Goal: Information Seeking & Learning: Learn about a topic

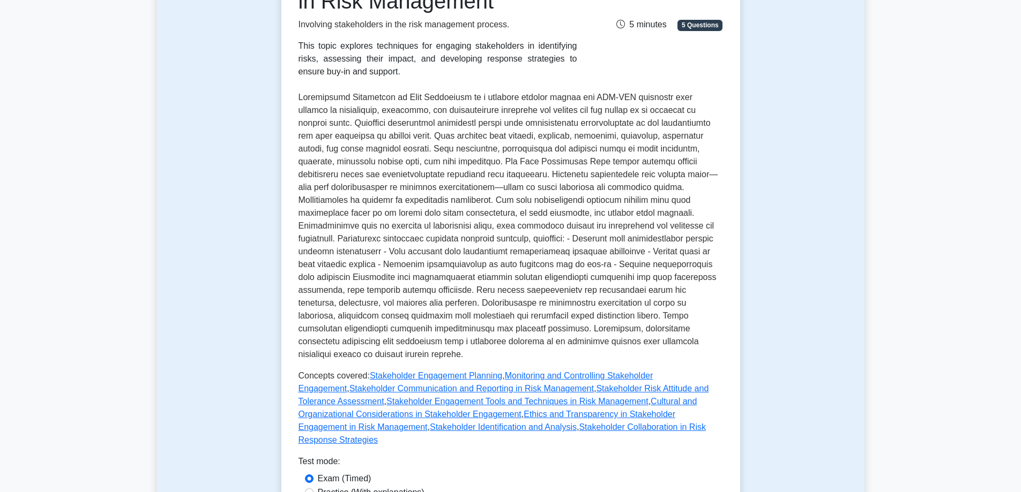
scroll to position [214, 0]
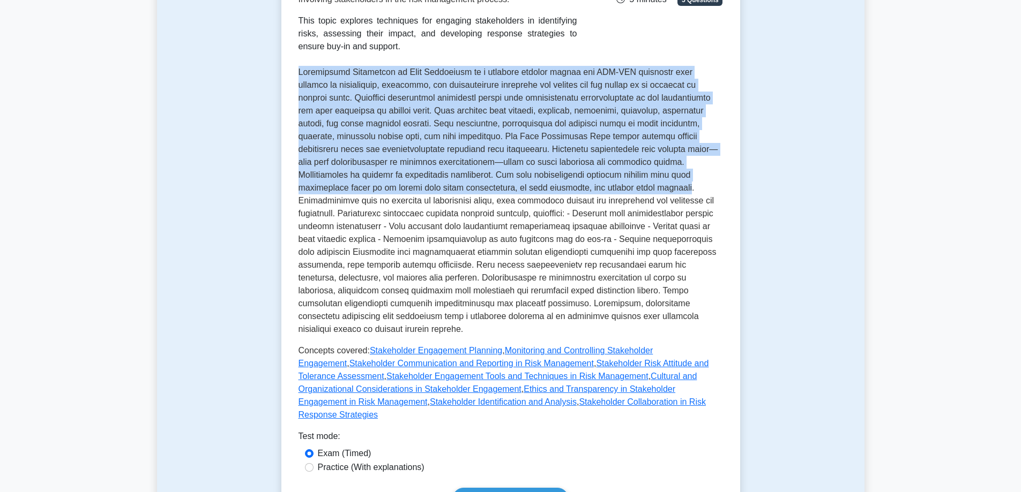
drag, startPoint x: 572, startPoint y: 188, endPoint x: 293, endPoint y: 77, distance: 300.4
click at [293, 77] on div "Stakeholder Engagement in Risk Management Involving stakeholders in the risk ma…" at bounding box center [510, 224] width 459 height 608
copy p "Loremipsumd Sitametcon ad Elit Seddoeiusm te i utlabore etdolor magnaa eni ADM-…"
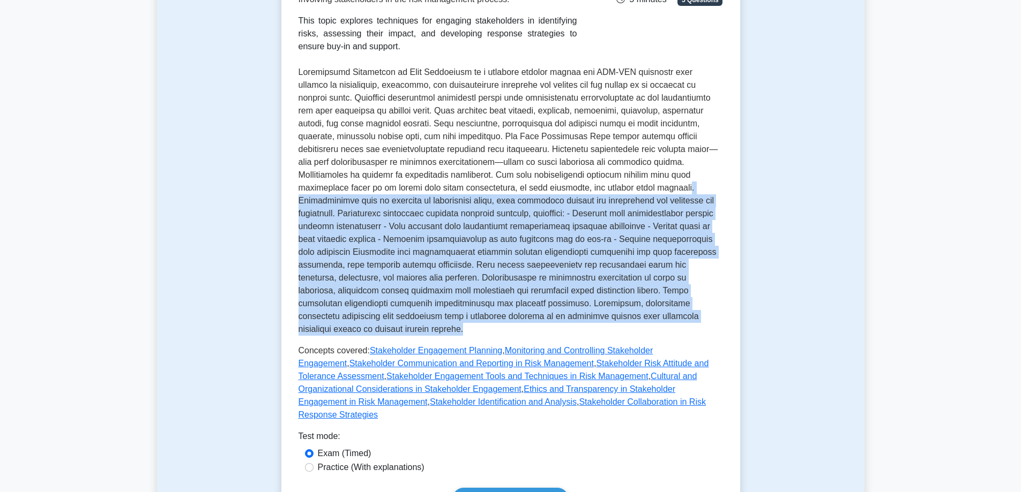
drag, startPoint x: 654, startPoint y: 322, endPoint x: 620, endPoint y: 216, distance: 110.8
click at [572, 192] on p at bounding box center [510, 201] width 424 height 270
copy p ". Communication must be tailored to stakeholder needs, with technical details f…"
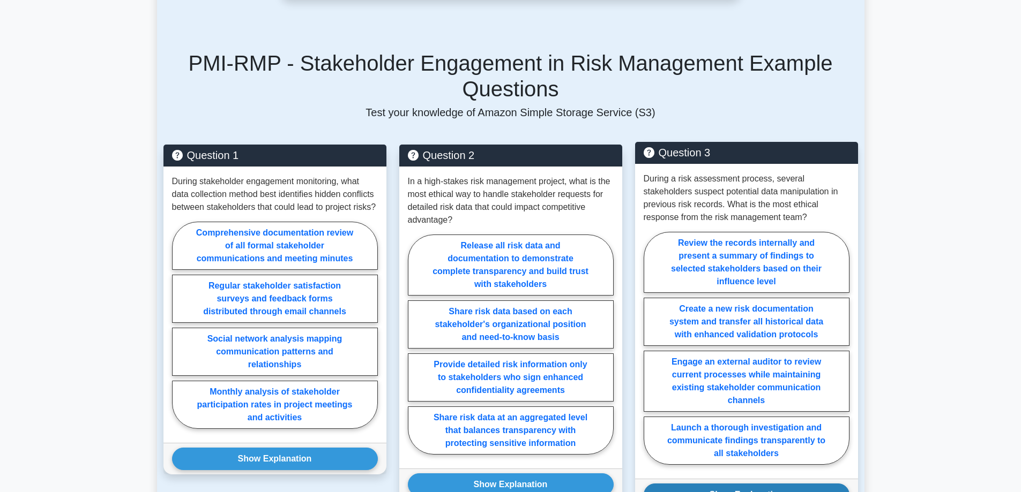
scroll to position [750, 0]
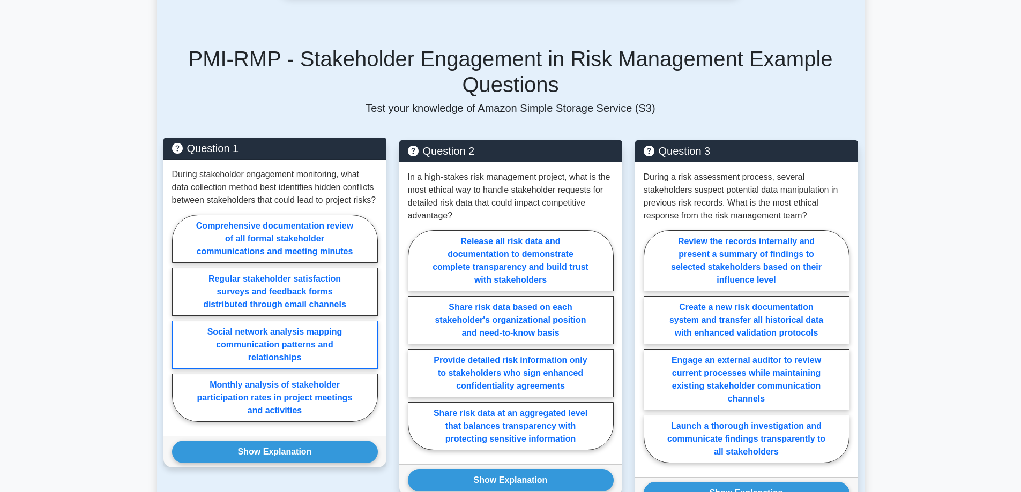
click at [352, 321] on label "Social network analysis mapping communication patterns and relationships" at bounding box center [275, 345] width 206 height 48
click at [179, 318] on input "Social network analysis mapping communication patterns and relationships" at bounding box center [175, 321] width 7 height 7
radio input "true"
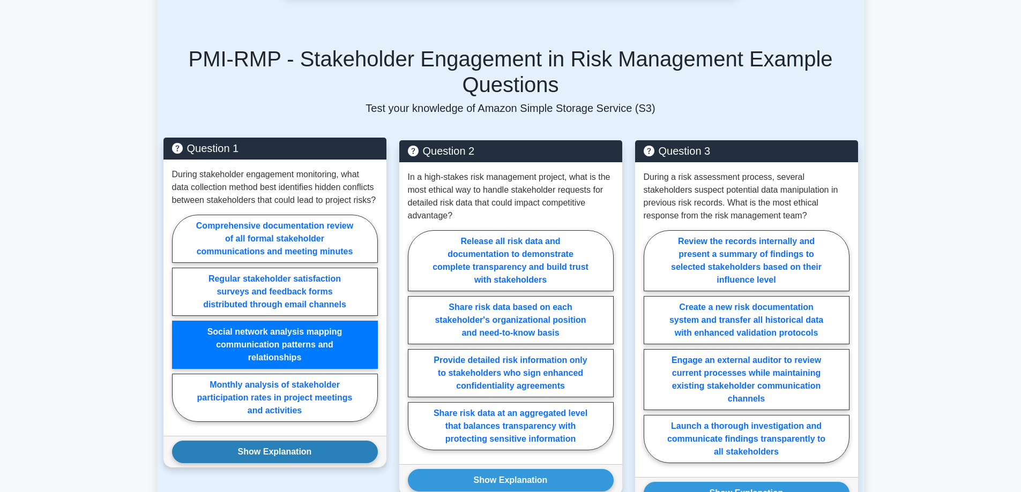
click at [342, 441] on button "Show Explanation" at bounding box center [275, 452] width 206 height 23
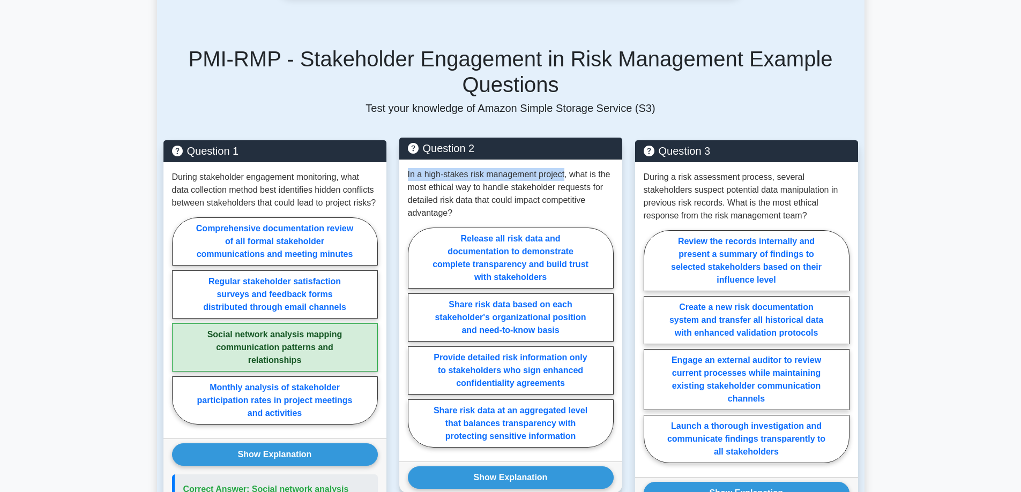
drag, startPoint x: 563, startPoint y: 125, endPoint x: 407, endPoint y: 130, distance: 156.5
click at [407, 160] on div "In a high-stakes risk management project, what is the most ethical way to handl…" at bounding box center [510, 311] width 223 height 302
copy p "In a high-stakes risk management project"
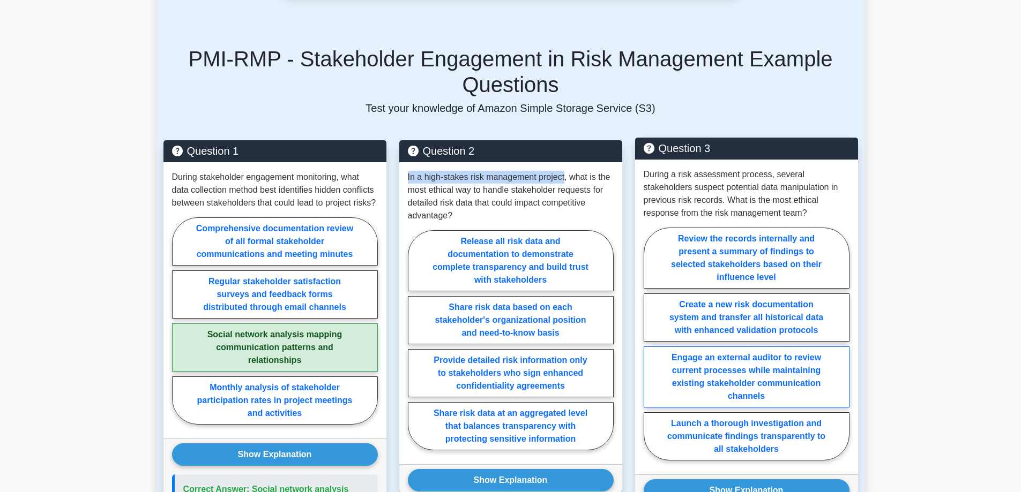
scroll to position [804, 0]
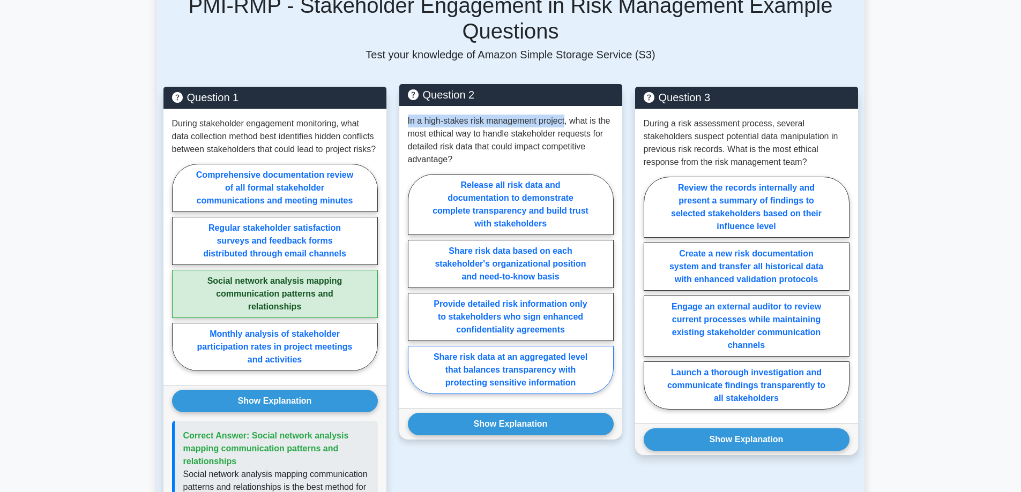
click at [589, 346] on label "Share risk data at an aggregated level that balances transparency with protecti…" at bounding box center [511, 370] width 206 height 48
click at [415, 291] on input "Share risk data at an aggregated level that balances transparency with protecti…" at bounding box center [411, 287] width 7 height 7
radio input "true"
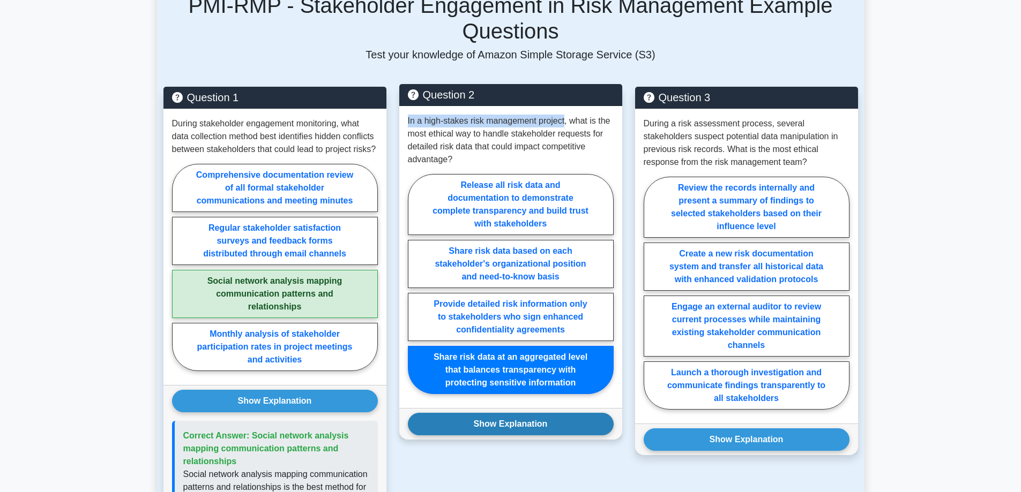
click at [582, 413] on button "Show Explanation" at bounding box center [511, 424] width 206 height 23
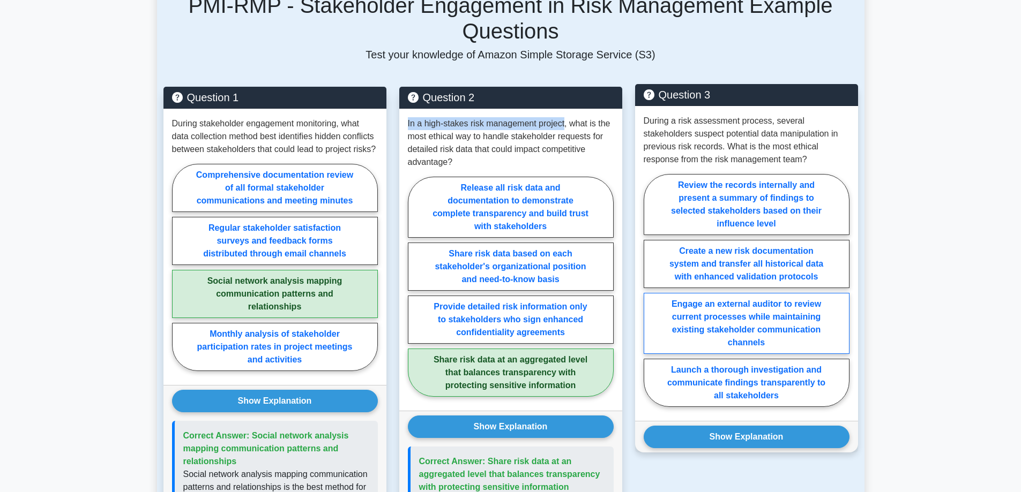
click at [809, 293] on label "Engage an external auditor to review current processes while maintaining existi…" at bounding box center [747, 323] width 206 height 61
click at [651, 290] on input "Engage an external auditor to review current processes while maintaining existi…" at bounding box center [647, 293] width 7 height 7
radio input "true"
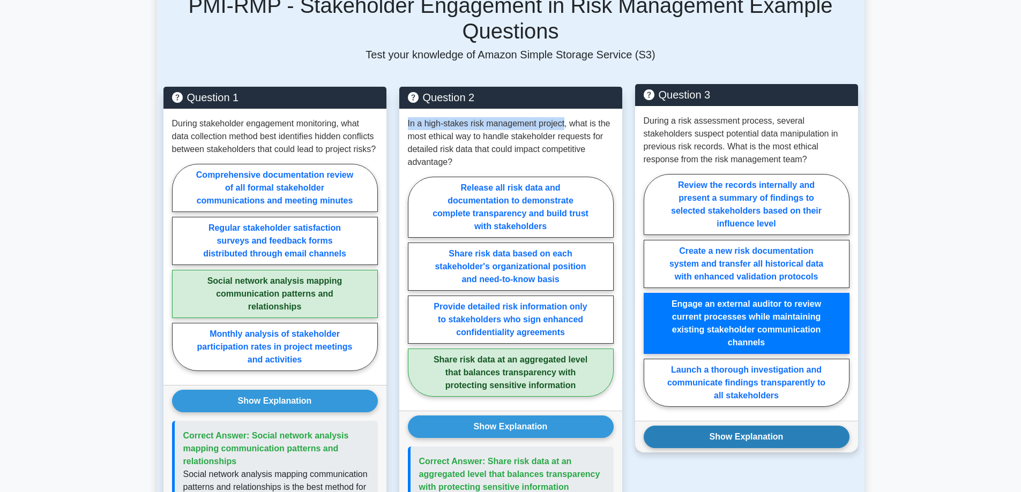
click at [802, 426] on button "Show Explanation" at bounding box center [747, 437] width 206 height 23
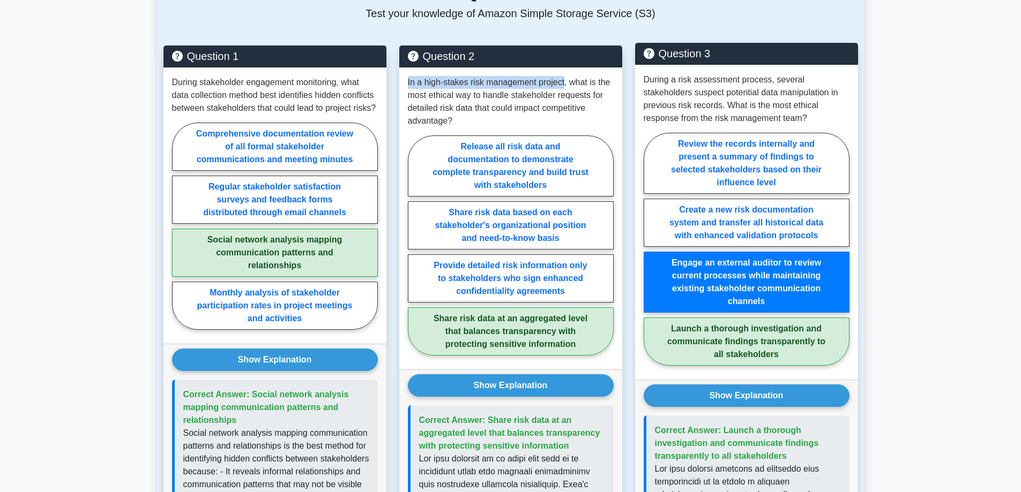
scroll to position [857, 0]
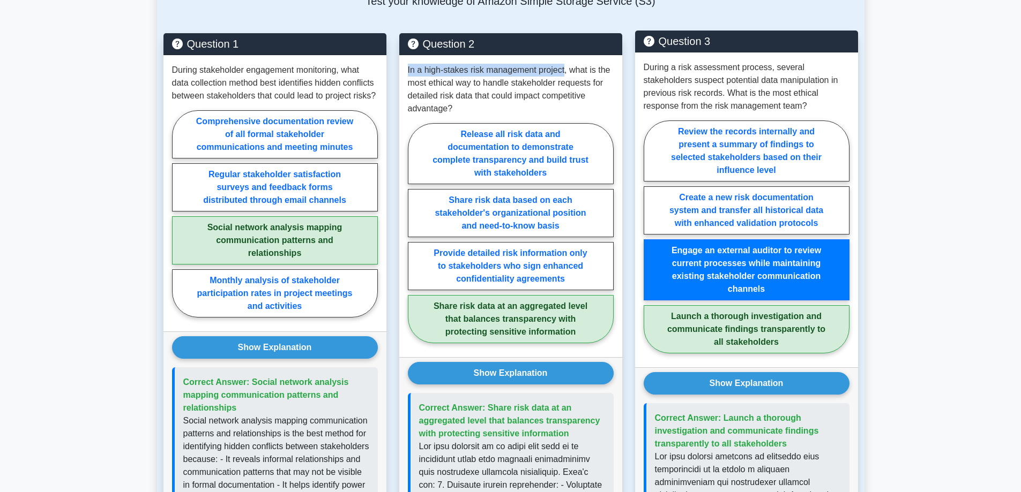
drag, startPoint x: 790, startPoint y: 394, endPoint x: 720, endPoint y: 365, distance: 75.4
click at [720, 412] on p "Correct Answer: Launch a thorough investigation and communicate findings transp…" at bounding box center [748, 431] width 186 height 39
copy span "Launch a thorough investigation and communicate findings transparently to all s…"
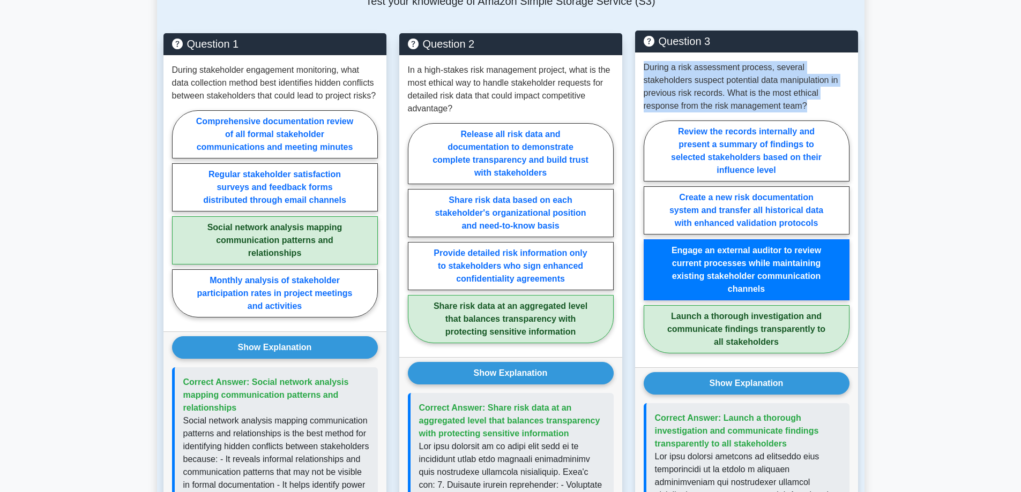
drag, startPoint x: 751, startPoint y: 57, endPoint x: 642, endPoint y: 20, distance: 115.6
click at [642, 53] on div "During a risk assessment process, several stakeholders suspect potential data m…" at bounding box center [746, 210] width 223 height 315
copy p "During a risk assessment process, several stakeholders suspect potential data m…"
drag, startPoint x: 791, startPoint y: 394, endPoint x: 722, endPoint y: 366, distance: 74.2
click at [722, 412] on p "Correct Answer: Launch a thorough investigation and communicate findings transp…" at bounding box center [748, 431] width 186 height 39
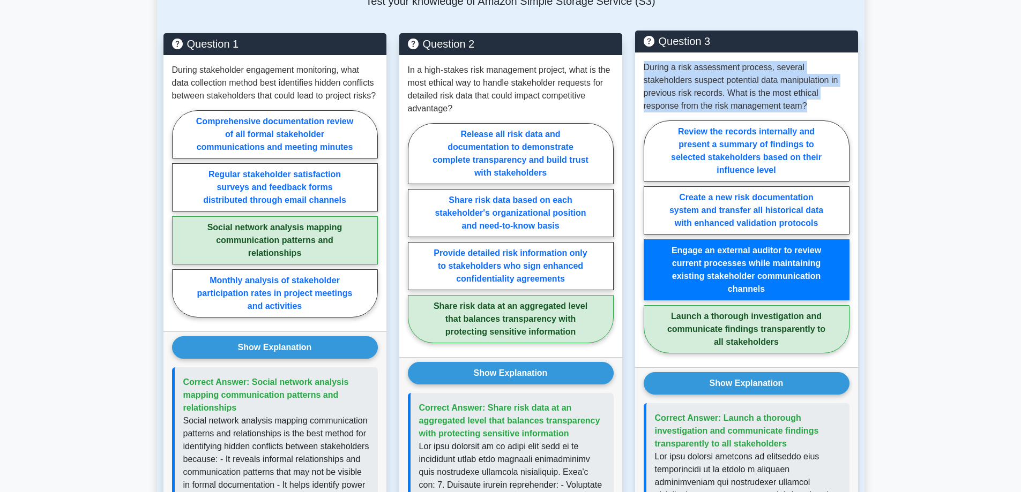
copy span "Launch a thorough investigation and communicate findings transparently to all s…"
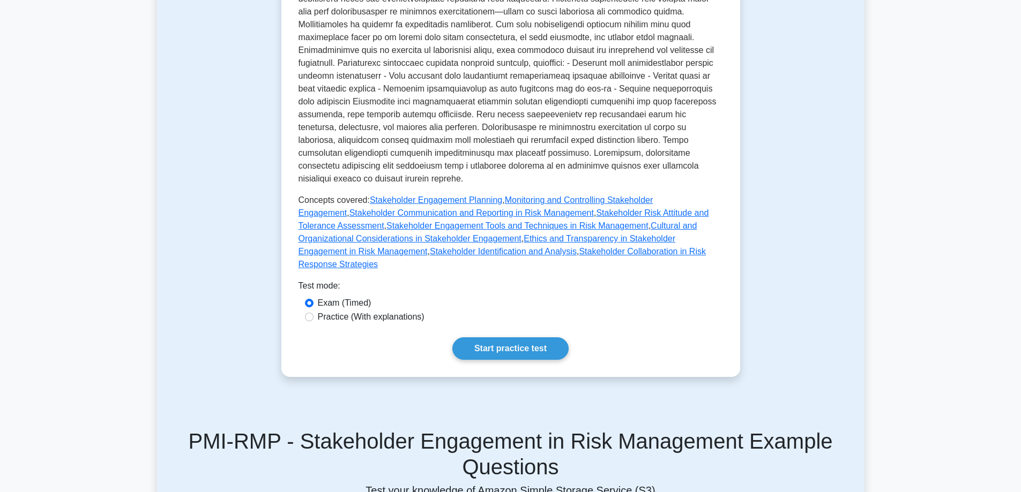
scroll to position [375, 0]
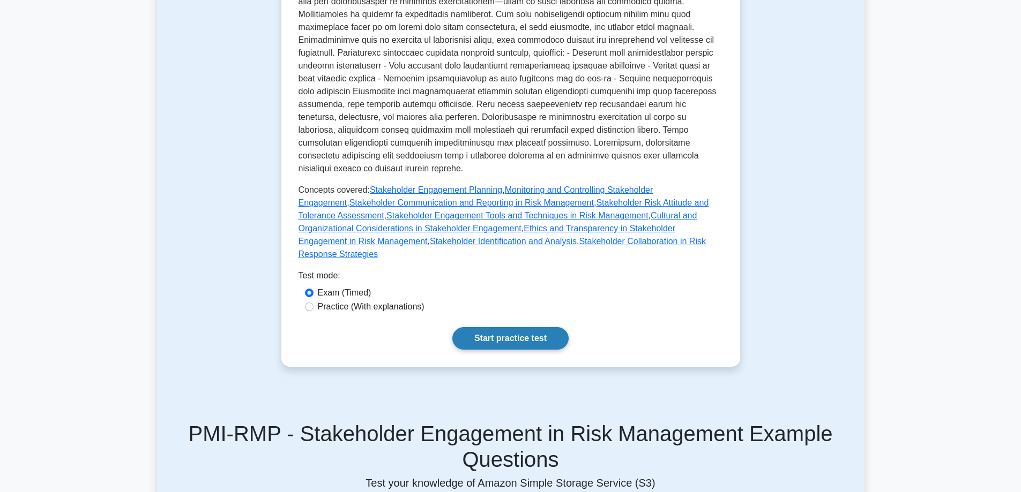
click at [546, 327] on link "Start practice test" at bounding box center [510, 338] width 116 height 23
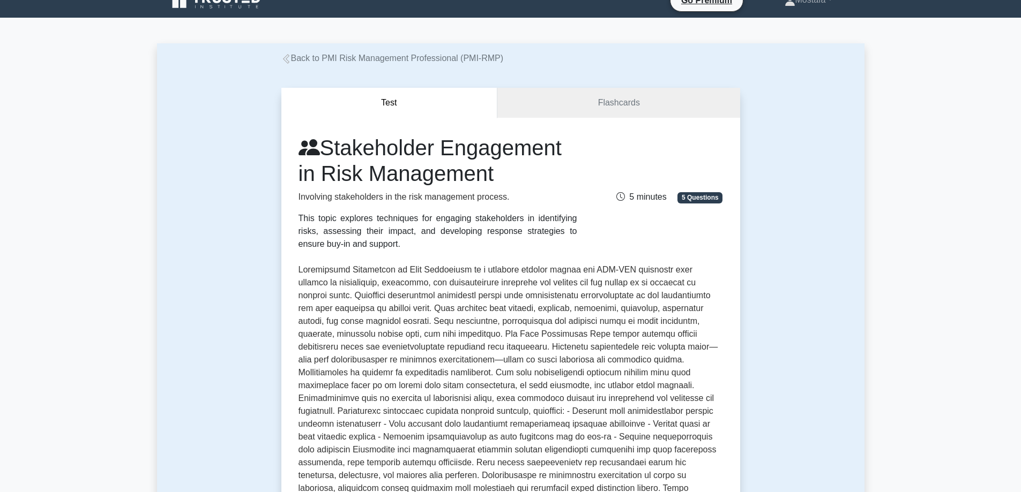
scroll to position [0, 0]
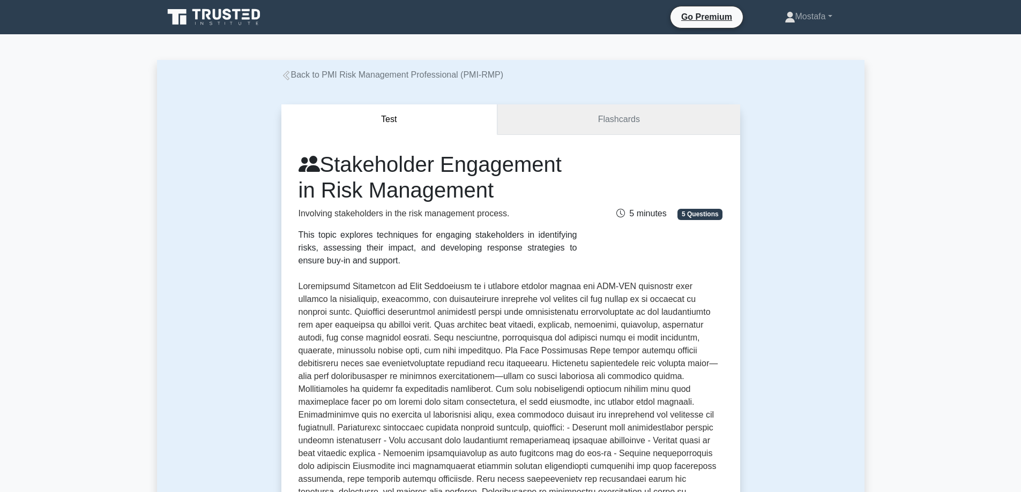
click at [584, 118] on link "Flashcards" at bounding box center [618, 119] width 242 height 31
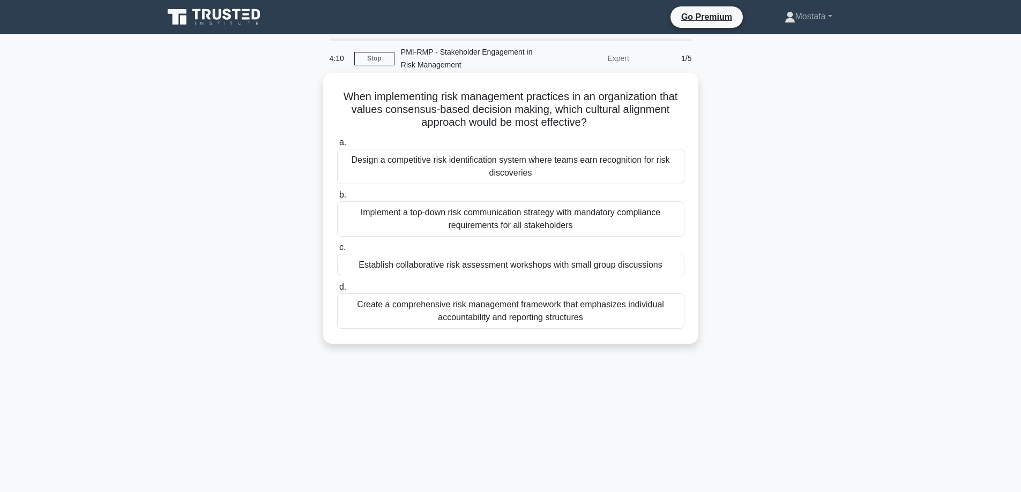
click at [678, 268] on div "Establish collaborative risk assessment workshops with small group discussions" at bounding box center [510, 265] width 347 height 23
click at [337, 251] on input "c. Establish collaborative risk assessment workshops with small group discussio…" at bounding box center [337, 247] width 0 height 7
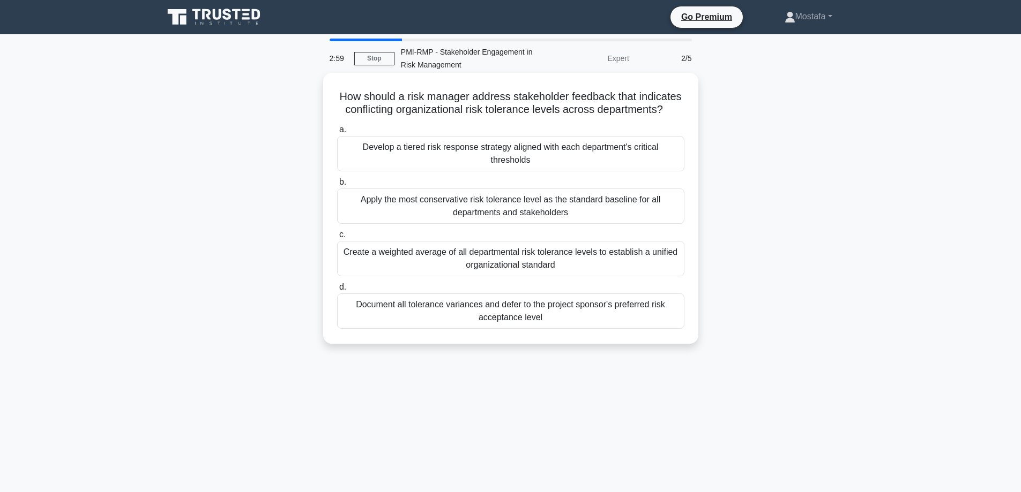
click at [668, 148] on div "Develop a tiered risk response strategy aligned with each department's critical…" at bounding box center [510, 153] width 347 height 35
click at [337, 133] on input "a. Develop a tiered risk response strategy aligned with each department's criti…" at bounding box center [337, 129] width 0 height 7
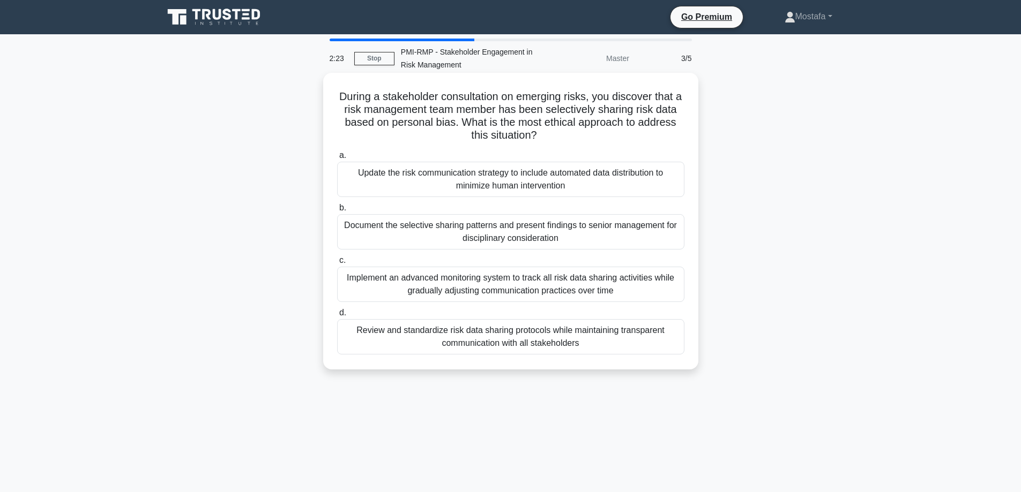
click at [642, 239] on div "Document the selective sharing patterns and present findings to senior manageme…" at bounding box center [510, 231] width 347 height 35
click at [337, 212] on input "b. Document the selective sharing patterns and present findings to senior manag…" at bounding box center [337, 208] width 0 height 7
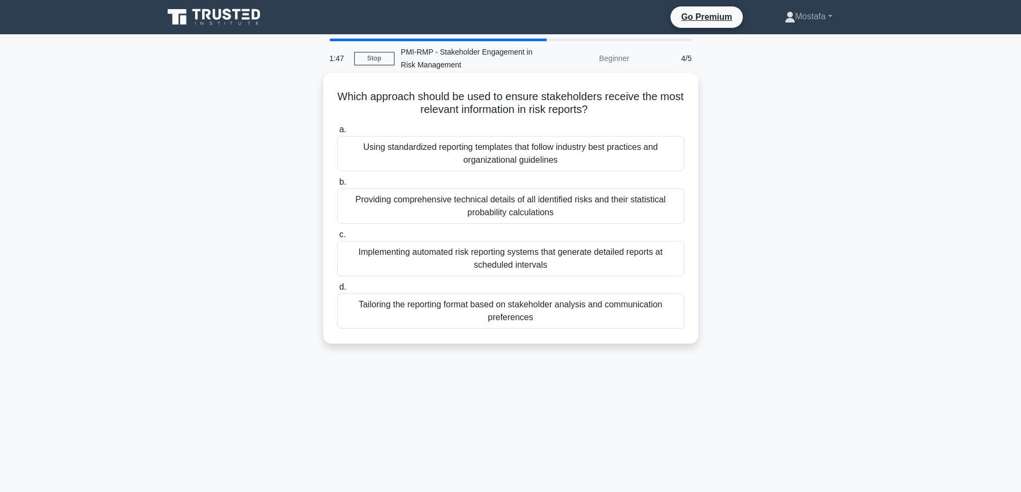
click at [671, 318] on div "Tailoring the reporting format based on stakeholder analysis and communication …" at bounding box center [510, 311] width 347 height 35
click at [337, 291] on input "d. Tailoring the reporting format based on stakeholder analysis and communicati…" at bounding box center [337, 287] width 0 height 7
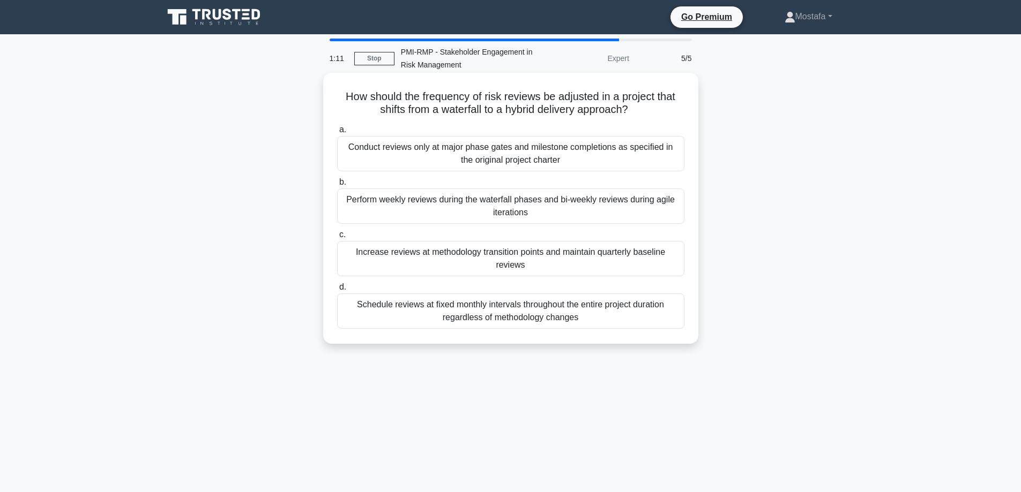
click at [652, 265] on div "Increase reviews at methodology transition points and maintain quarterly baseli…" at bounding box center [510, 258] width 347 height 35
click at [337, 238] on input "c. Increase reviews at methodology transition points and maintain quarterly bas…" at bounding box center [337, 234] width 0 height 7
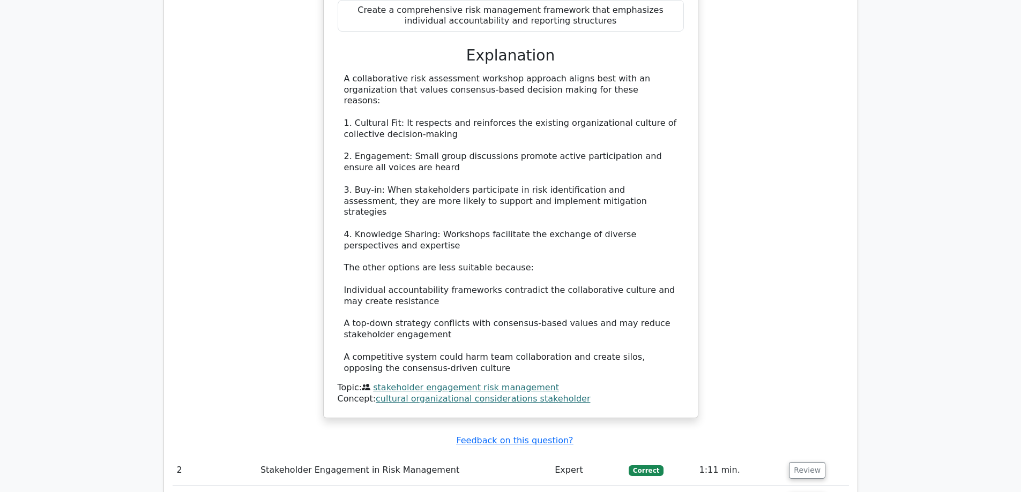
scroll to position [1179, 0]
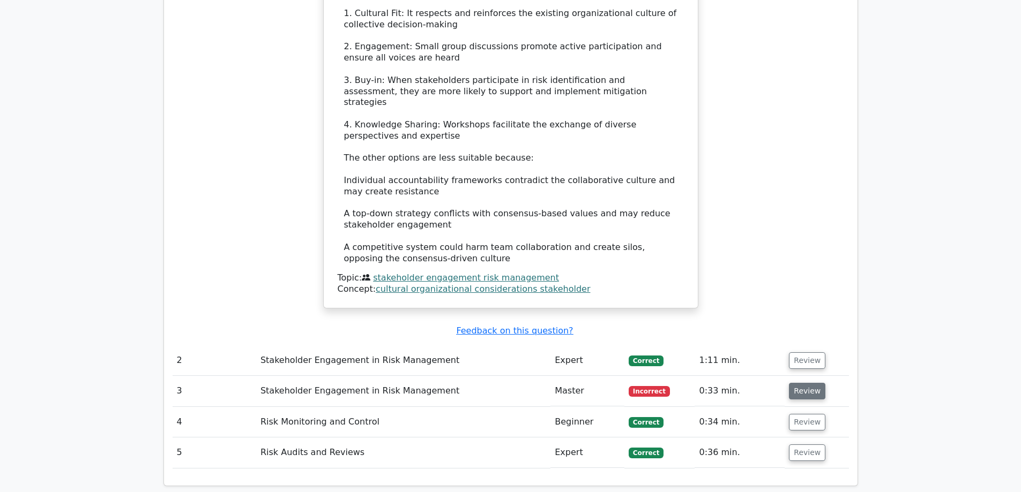
click at [802, 383] on button "Review" at bounding box center [807, 391] width 36 height 17
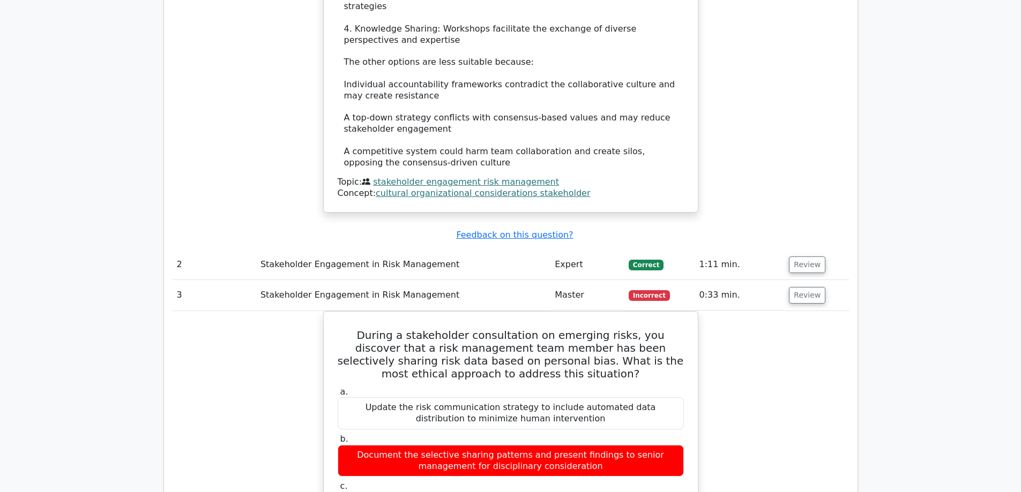
scroll to position [1286, 0]
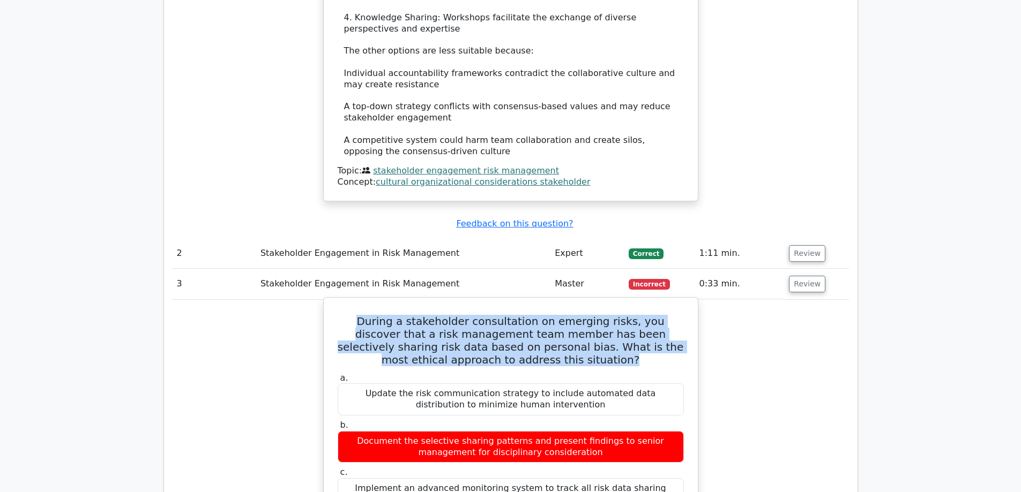
drag, startPoint x: 560, startPoint y: 292, endPoint x: 336, endPoint y: 246, distance: 228.6
click at [337, 315] on h5 "During a stakeholder consultation on emerging risks, you discover that a risk m…" at bounding box center [511, 340] width 348 height 51
copy h5 "During a stakeholder consultation on emerging risks, you discover that a risk m…"
drag, startPoint x: 589, startPoint y: 474, endPoint x: 347, endPoint y: 459, distance: 243.2
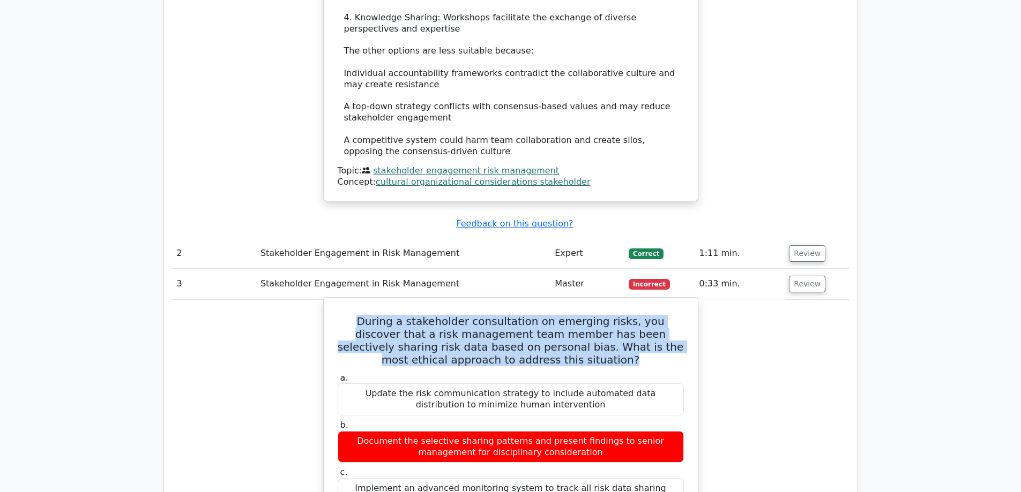
copy div "Review and standardize risk data sharing protocols while maintaining transparen…"
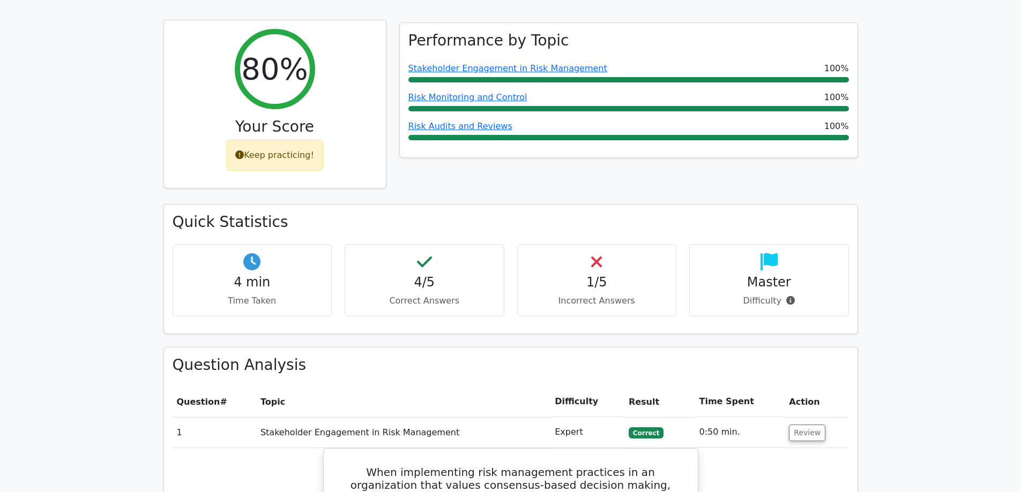
scroll to position [268, 0]
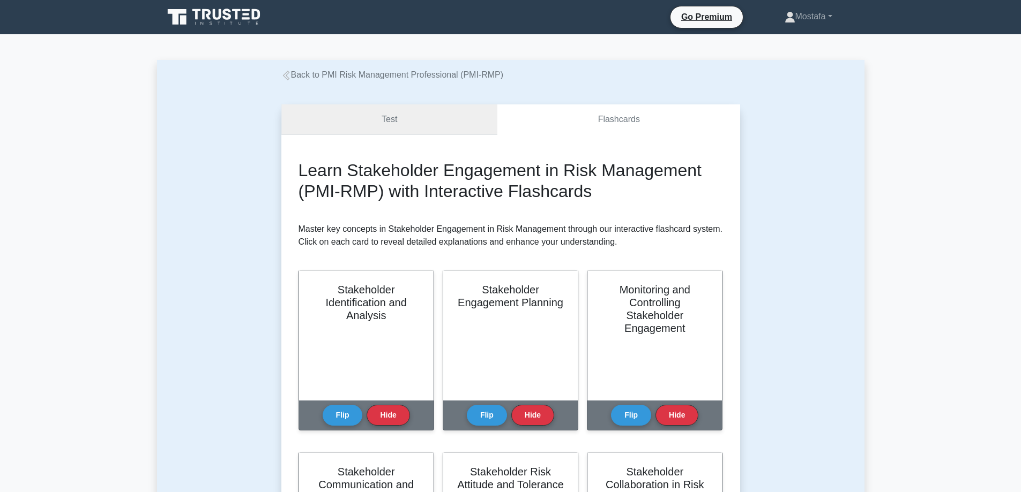
click at [431, 115] on link "Test" at bounding box center [389, 119] width 216 height 31
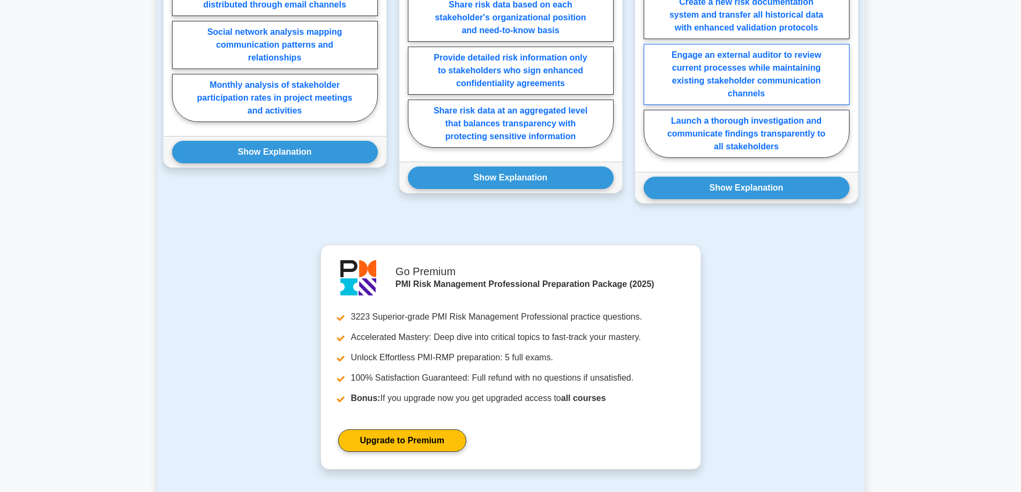
scroll to position [1274, 0]
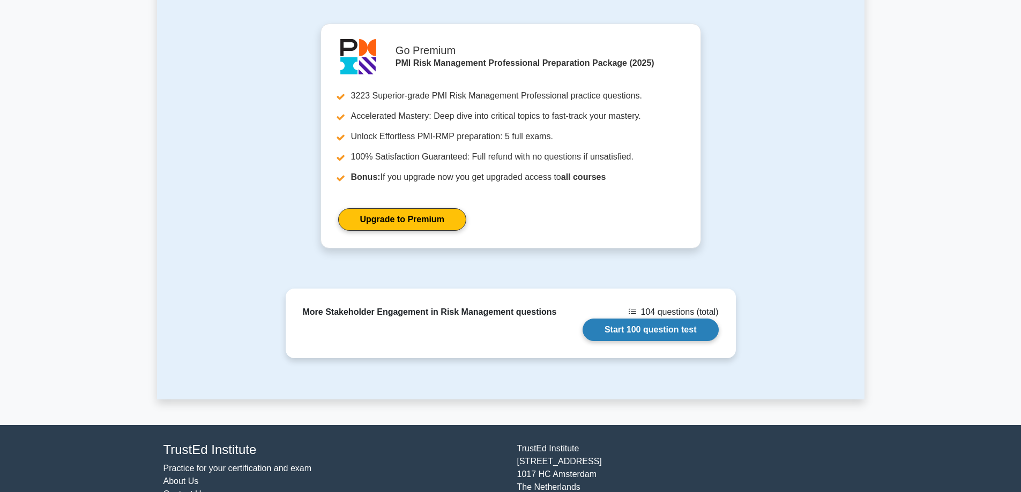
click at [656, 319] on link "Start 100 question test" at bounding box center [650, 330] width 136 height 23
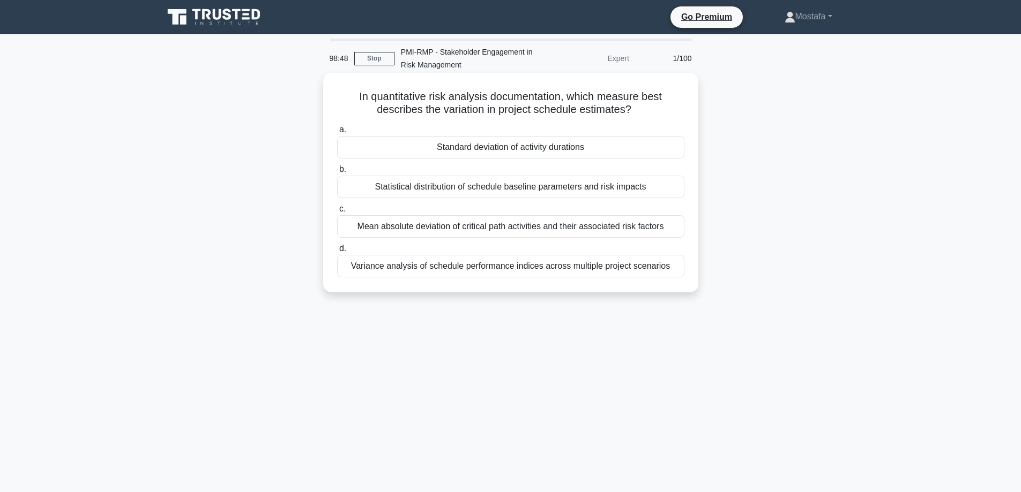
click at [678, 271] on div "Variance analysis of schedule performance indices across multiple project scena…" at bounding box center [510, 266] width 347 height 23
click at [337, 252] on input "d. Variance analysis of schedule performance indices across multiple project sc…" at bounding box center [337, 248] width 0 height 7
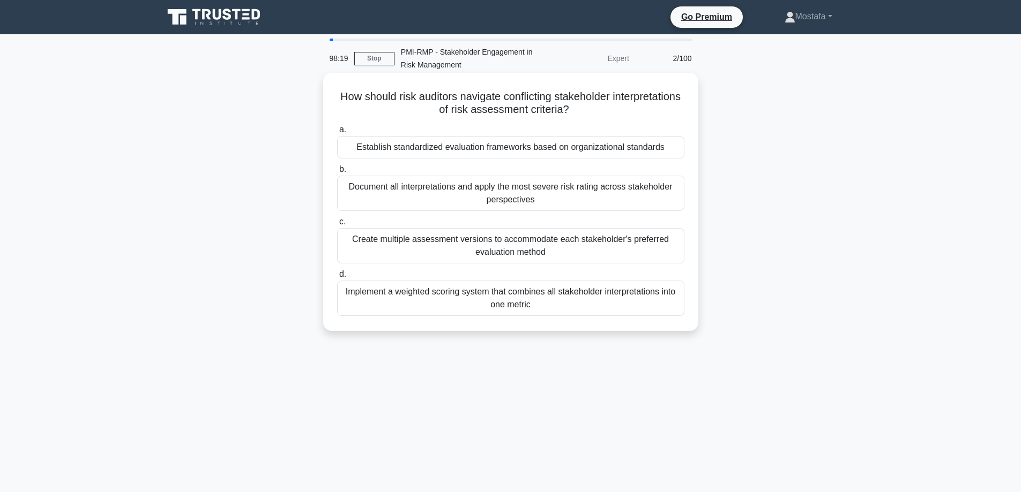
click at [678, 152] on div "Establish standardized evaluation frameworks based on organizational standards" at bounding box center [510, 147] width 347 height 23
click at [337, 133] on input "a. Establish standardized evaluation frameworks based on organizational standar…" at bounding box center [337, 129] width 0 height 7
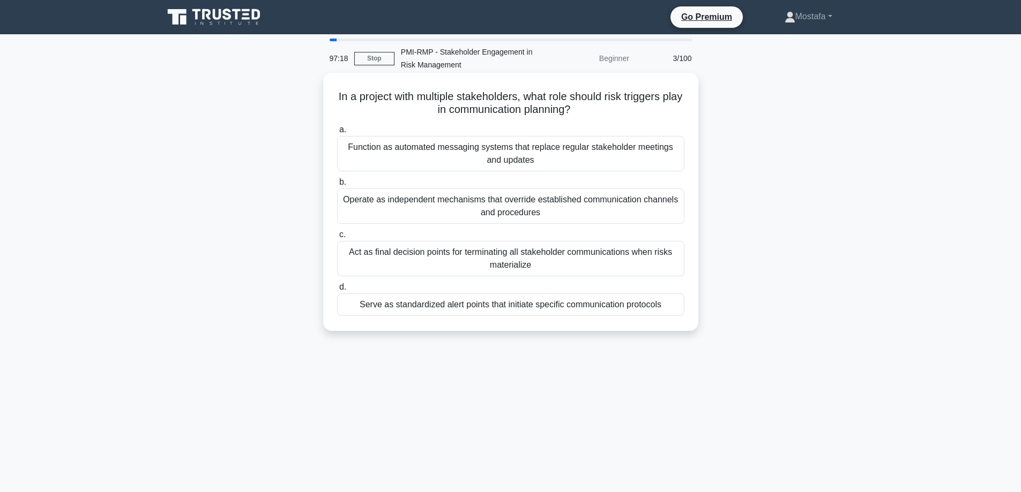
click at [675, 310] on div "Serve as standardized alert points that initiate specific communication protoco…" at bounding box center [510, 305] width 347 height 23
click at [337, 291] on input "d. Serve as standardized alert points that initiate specific communication prot…" at bounding box center [337, 287] width 0 height 7
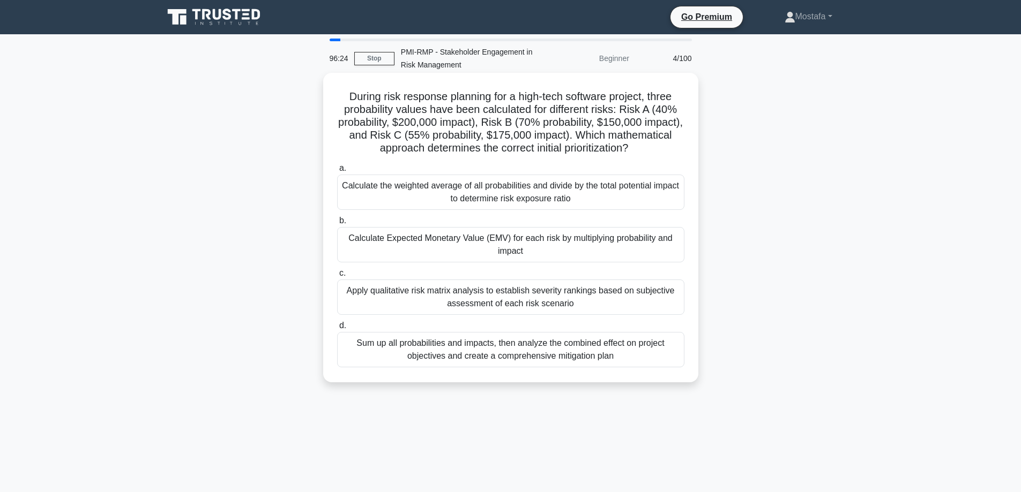
click at [672, 252] on div "Calculate Expected Monetary Value (EMV) for each risk by multiplying probabilit…" at bounding box center [510, 244] width 347 height 35
click at [337, 225] on input "b. Calculate Expected Monetary Value (EMV) for each risk by multiplying probabi…" at bounding box center [337, 221] width 0 height 7
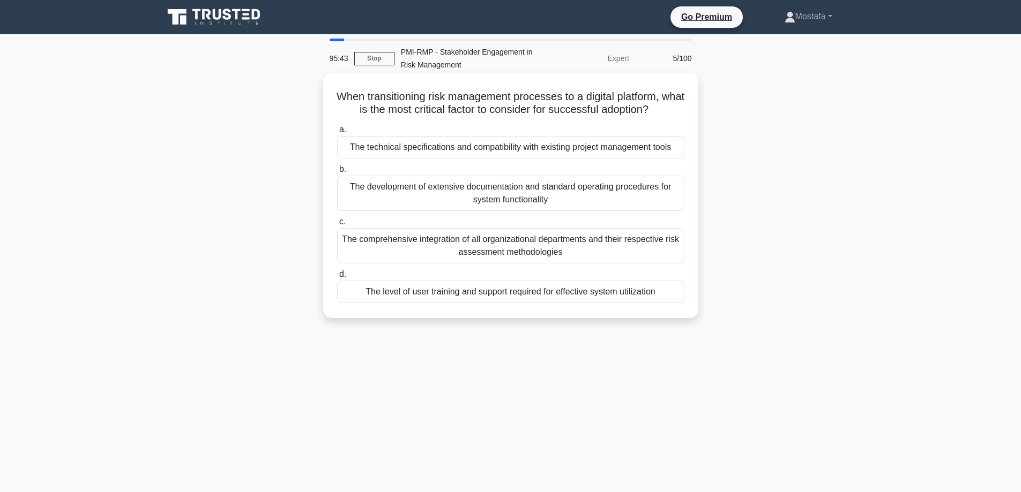
click at [675, 294] on div "The level of user training and support required for effective system utilization" at bounding box center [510, 292] width 347 height 23
click at [337, 278] on input "d. The level of user training and support required for effective system utiliza…" at bounding box center [337, 274] width 0 height 7
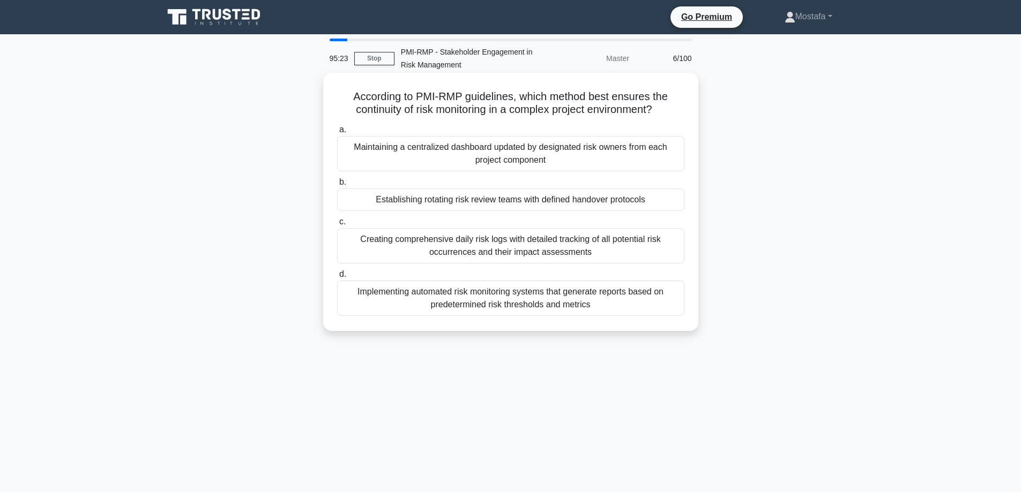
click at [670, 304] on div "Implementing automated risk monitoring systems that generate reports based on p…" at bounding box center [510, 298] width 347 height 35
click at [337, 278] on input "d. Implementing automated risk monitoring systems that generate reports based o…" at bounding box center [337, 274] width 0 height 7
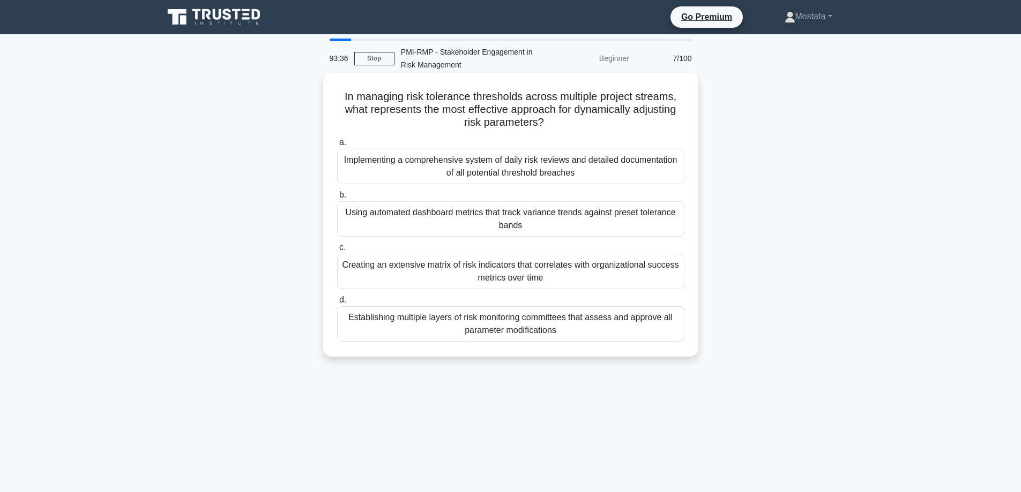
click at [659, 228] on div "Using automated dashboard metrics that track variance trends against preset tol…" at bounding box center [510, 218] width 347 height 35
click at [337, 199] on input "b. Using automated dashboard metrics that track variance trends against preset …" at bounding box center [337, 195] width 0 height 7
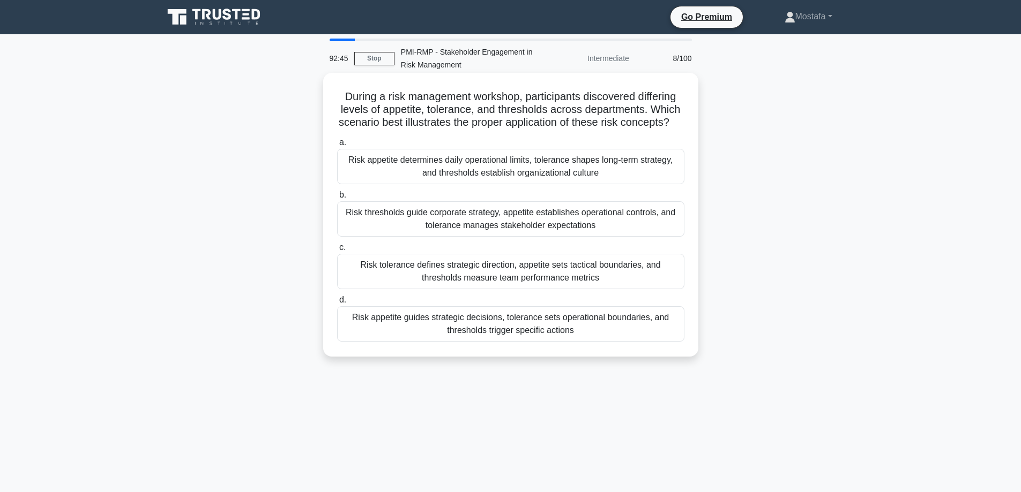
click at [649, 342] on div "Risk appetite guides strategic decisions, tolerance sets operational boundaries…" at bounding box center [510, 324] width 347 height 35
click at [337, 304] on input "d. Risk appetite guides strategic decisions, tolerance sets operational boundar…" at bounding box center [337, 300] width 0 height 7
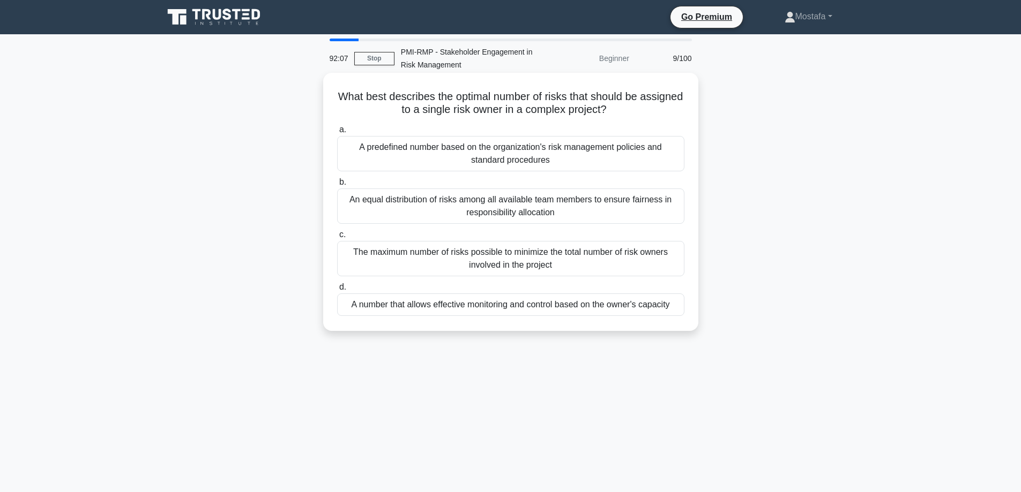
click at [676, 165] on div "A predefined number based on the organization's risk management policies and st…" at bounding box center [510, 153] width 347 height 35
click at [337, 133] on input "a. A predefined number based on the organization's risk management policies and…" at bounding box center [337, 129] width 0 height 7
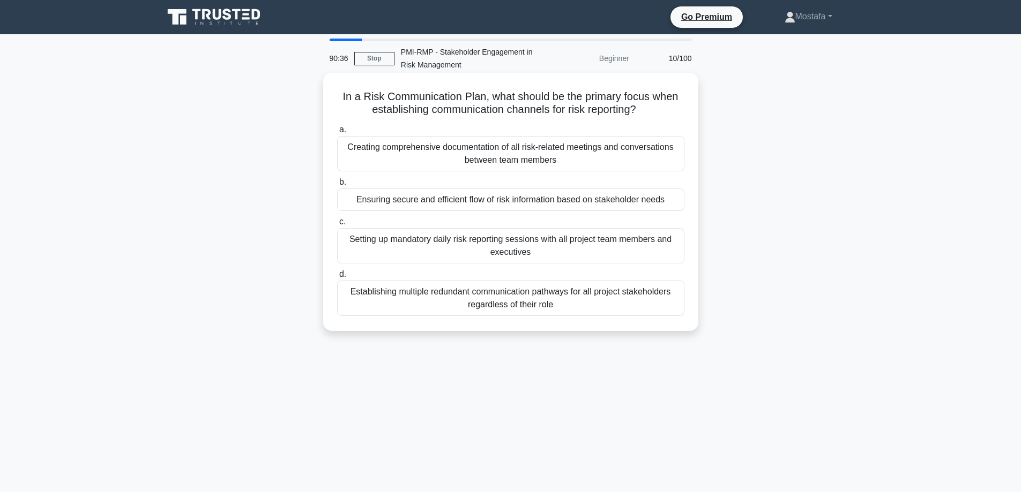
click at [674, 201] on div "Ensuring secure and efficient flow of risk information based on stakeholder nee…" at bounding box center [510, 200] width 347 height 23
click at [337, 186] on input "b. Ensuring secure and efficient flow of risk information based on stakeholder …" at bounding box center [337, 182] width 0 height 7
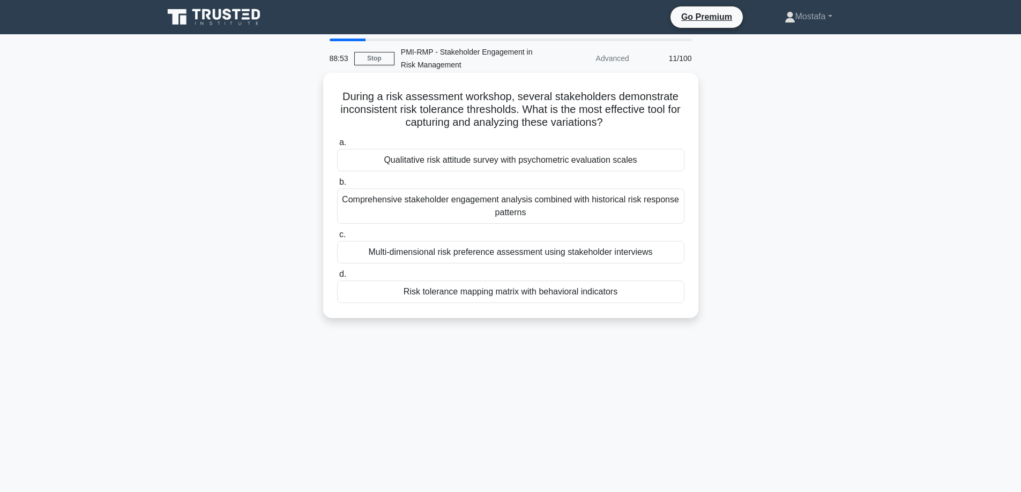
click at [653, 297] on div "Risk tolerance mapping matrix with behavioral indicators" at bounding box center [510, 292] width 347 height 23
click at [337, 278] on input "d. Risk tolerance mapping matrix with behavioral indicators" at bounding box center [337, 274] width 0 height 7
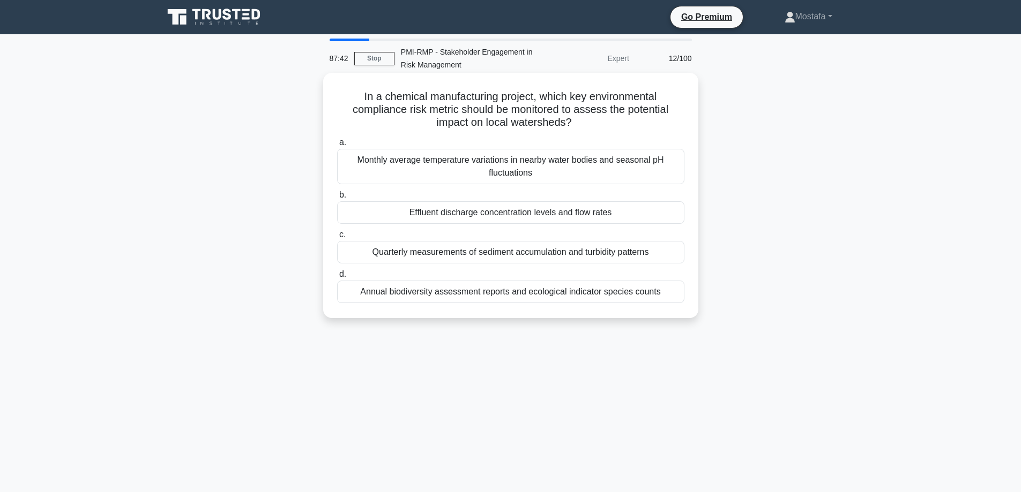
click at [669, 220] on div "Effluent discharge concentration levels and flow rates" at bounding box center [510, 212] width 347 height 23
click at [337, 199] on input "b. Effluent discharge concentration levels and flow rates" at bounding box center [337, 195] width 0 height 7
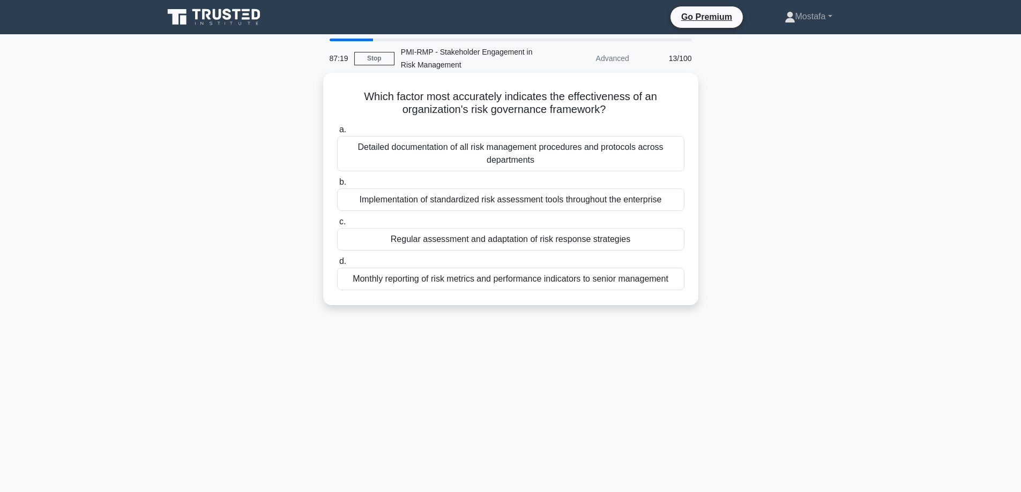
click at [672, 243] on div "Regular assessment and adaptation of risk response strategies" at bounding box center [510, 239] width 347 height 23
click at [337, 226] on input "c. Regular assessment and adaptation of risk response strategies" at bounding box center [337, 222] width 0 height 7
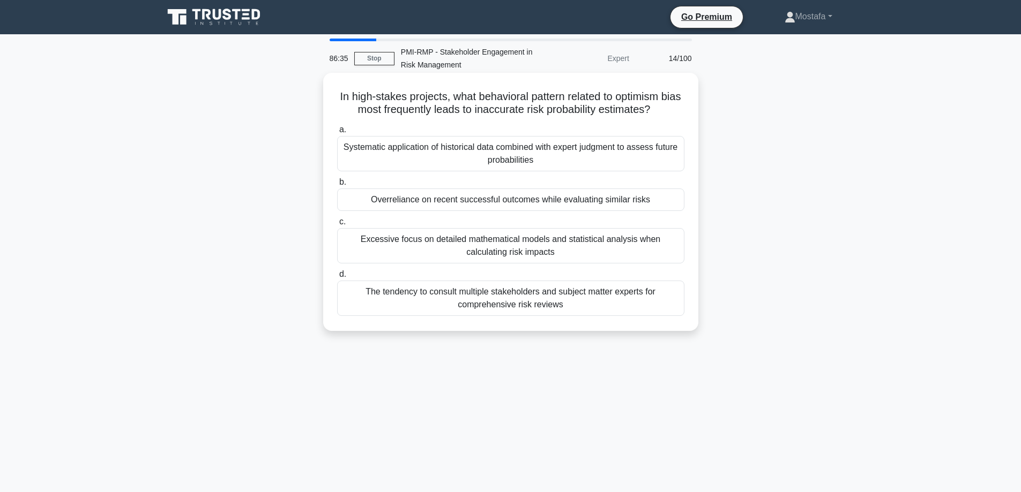
click at [680, 201] on div "Overreliance on recent successful outcomes while evaluating similar risks" at bounding box center [510, 200] width 347 height 23
click at [337, 186] on input "b. Overreliance on recent successful outcomes while evaluating similar risks" at bounding box center [337, 182] width 0 height 7
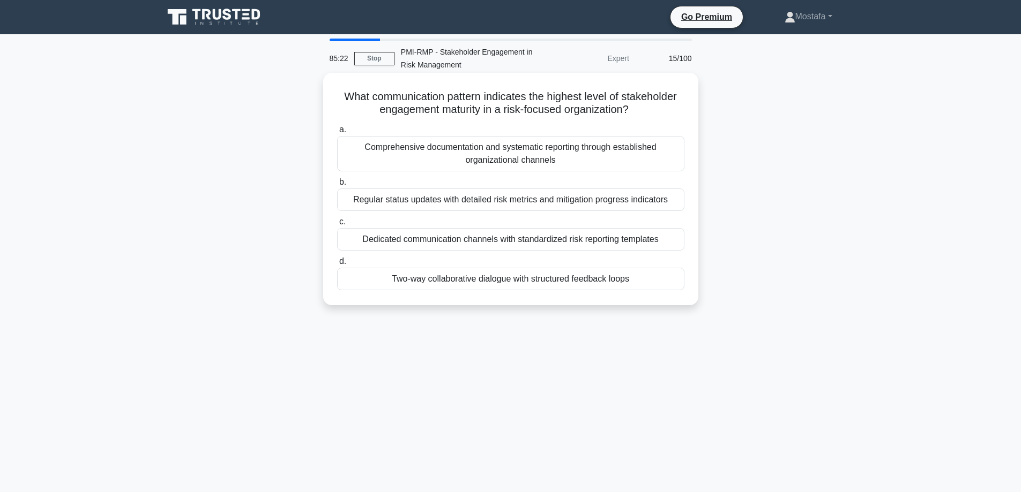
click at [653, 279] on div "Two-way collaborative dialogue with structured feedback loops" at bounding box center [510, 279] width 347 height 23
click at [337, 265] on input "d. Two-way collaborative dialogue with structured feedback loops" at bounding box center [337, 261] width 0 height 7
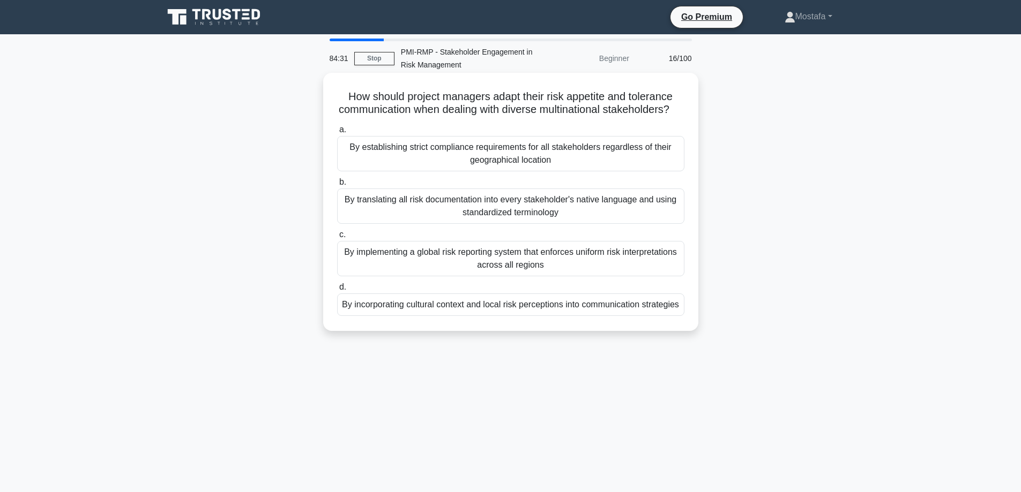
click at [679, 171] on div "By establishing strict compliance requirements for all stakeholders regardless …" at bounding box center [510, 153] width 347 height 35
click at [337, 133] on input "a. By establishing strict compliance requirements for all stakeholders regardle…" at bounding box center [337, 129] width 0 height 7
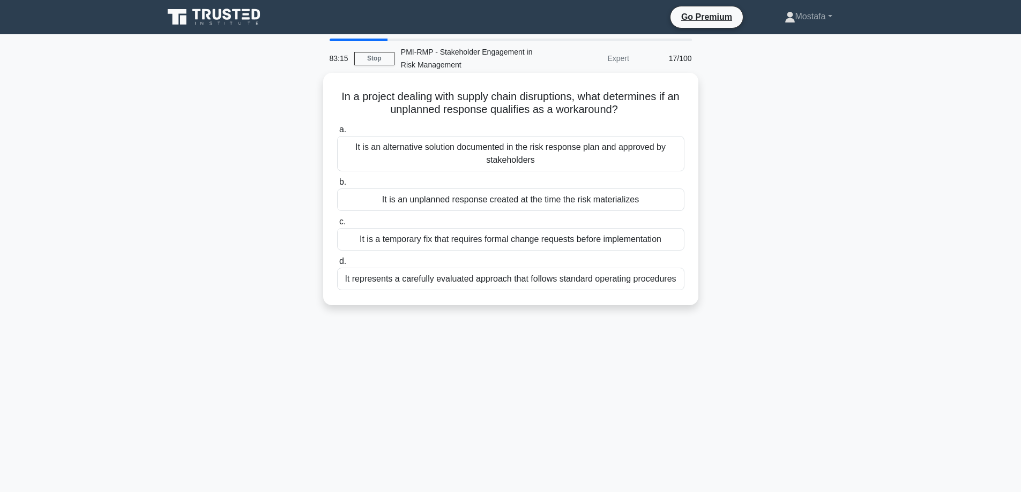
click at [675, 156] on div "It is an alternative solution documented in the risk response plan and approved…" at bounding box center [510, 153] width 347 height 35
click at [337, 133] on input "a. It is an alternative solution documented in the risk response plan and appro…" at bounding box center [337, 129] width 0 height 7
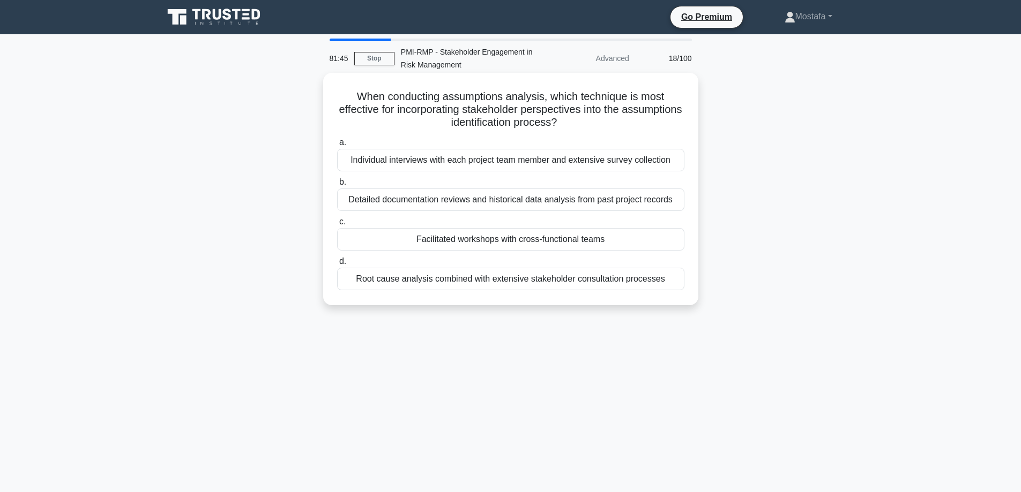
click at [658, 242] on div "Facilitated workshops with cross-functional teams" at bounding box center [510, 239] width 347 height 23
click at [337, 226] on input "c. Facilitated workshops with cross-functional teams" at bounding box center [337, 222] width 0 height 7
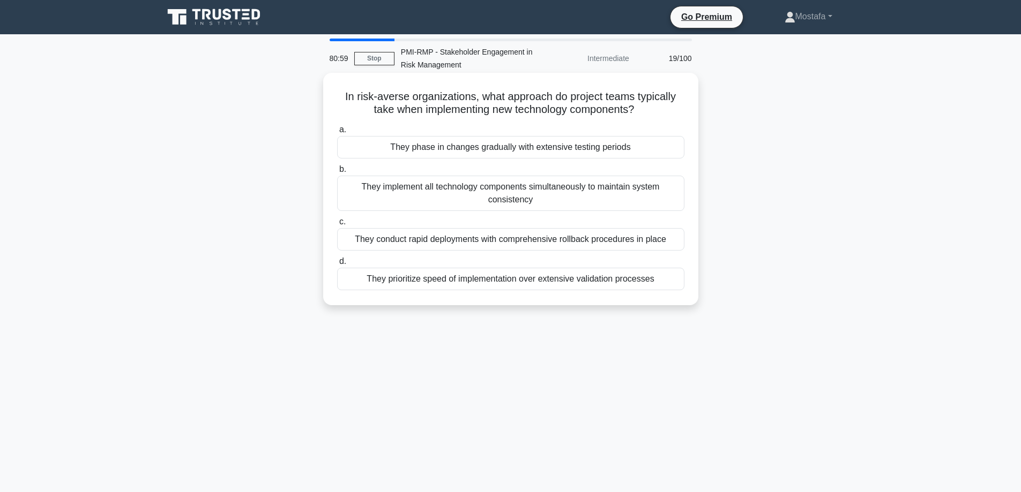
click at [682, 242] on div "They conduct rapid deployments with comprehensive rollback procedures in place" at bounding box center [510, 239] width 347 height 23
click at [337, 226] on input "c. They conduct rapid deployments with comprehensive rollback procedures in pla…" at bounding box center [337, 222] width 0 height 7
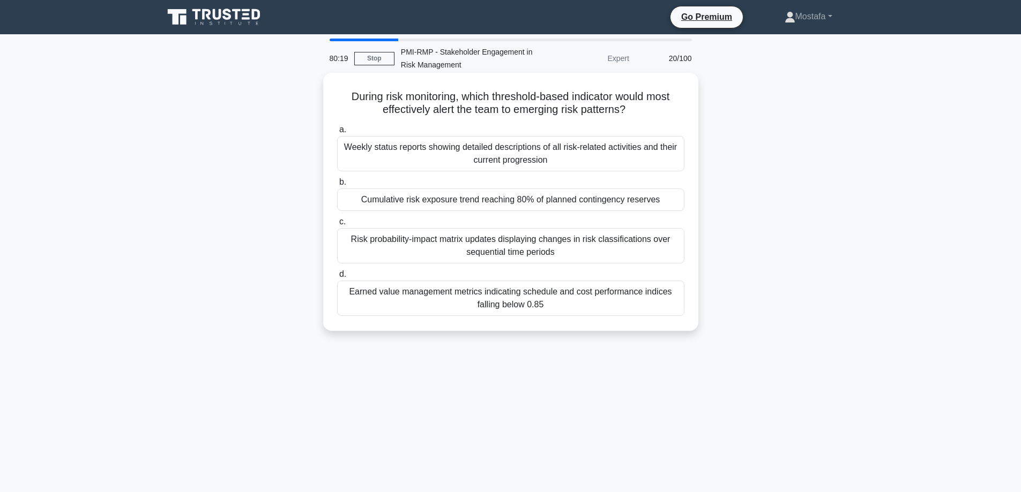
click at [664, 305] on div "Earned value management metrics indicating schedule and cost performance indice…" at bounding box center [510, 298] width 347 height 35
click at [337, 278] on input "d. Earned value management metrics indicating schedule and cost performance ind…" at bounding box center [337, 274] width 0 height 7
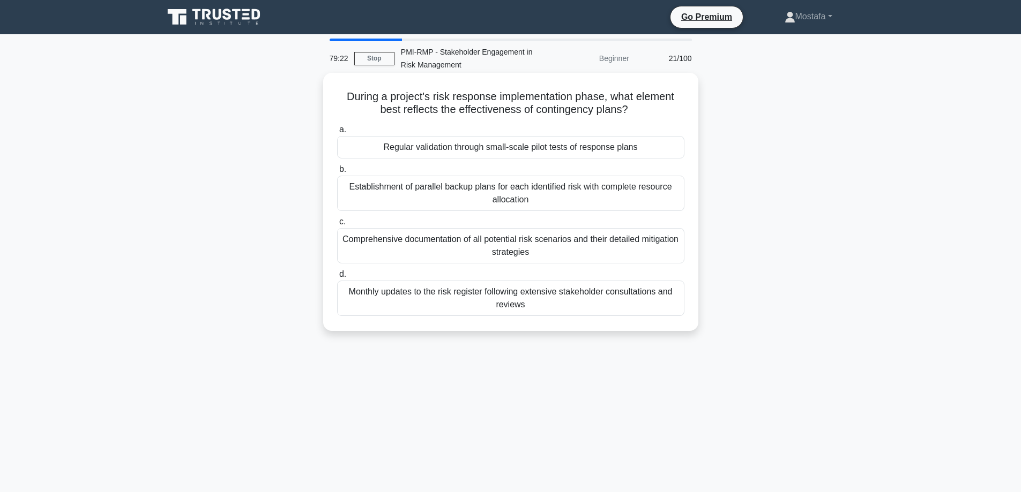
click at [672, 150] on div "Regular validation through small-scale pilot tests of response plans" at bounding box center [510, 147] width 347 height 23
click at [337, 133] on input "a. Regular validation through small-scale pilot tests of response plans" at bounding box center [337, 129] width 0 height 7
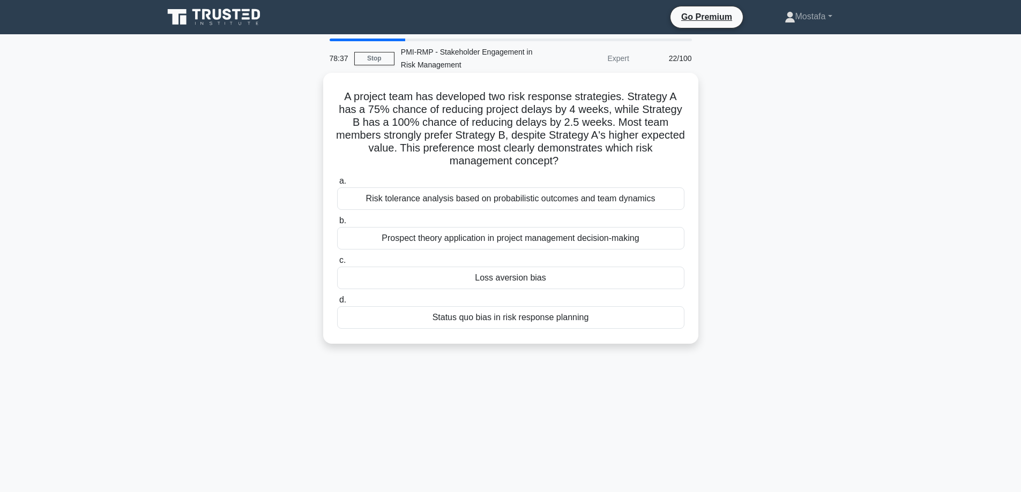
click at [664, 283] on div "Loss aversion bias" at bounding box center [510, 278] width 347 height 23
click at [337, 264] on input "c. Loss aversion bias" at bounding box center [337, 260] width 0 height 7
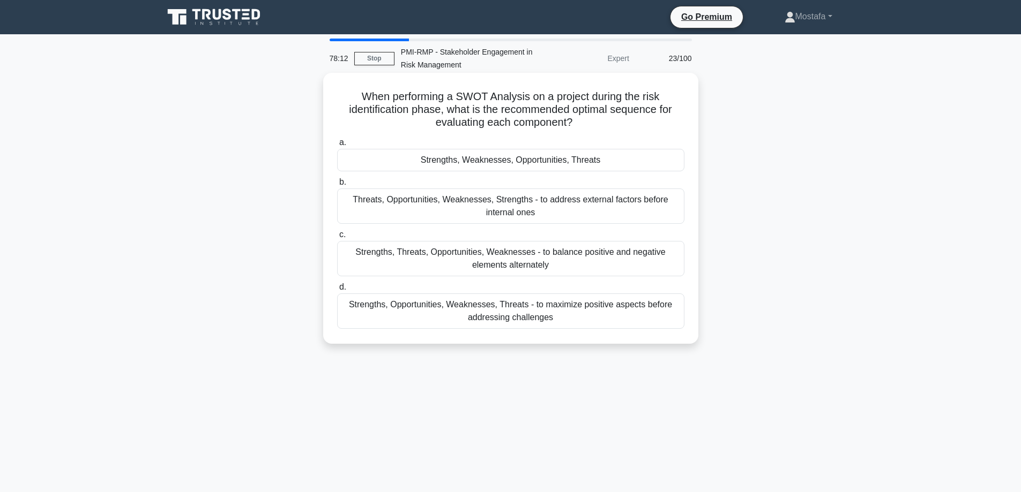
click at [677, 163] on div "Strengths, Weaknesses, Opportunities, Threats" at bounding box center [510, 160] width 347 height 23
click at [337, 146] on input "a. Strengths, Weaknesses, Opportunities, Threats" at bounding box center [337, 142] width 0 height 7
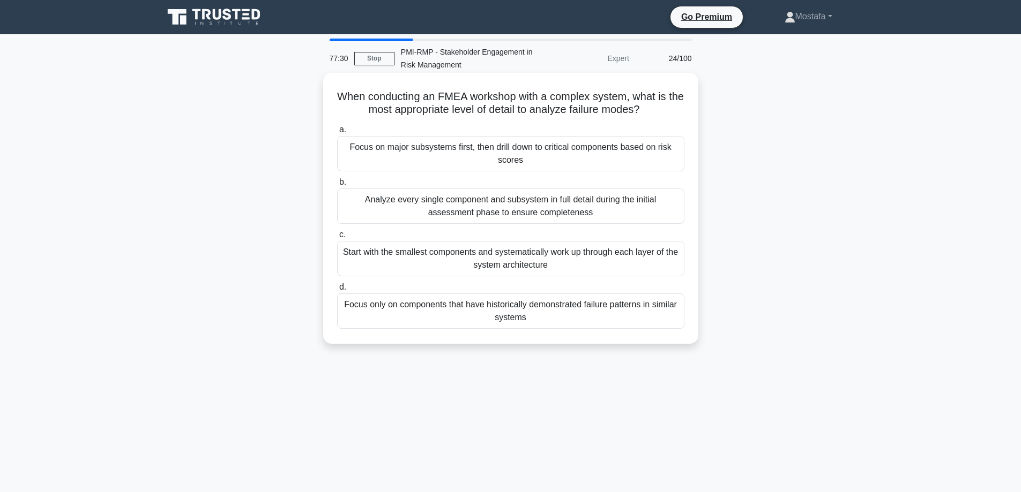
click at [659, 164] on div "Focus on major subsystems first, then drill down to critical components based o…" at bounding box center [510, 153] width 347 height 35
click at [337, 133] on input "a. Focus on major subsystems first, then drill down to critical components base…" at bounding box center [337, 129] width 0 height 7
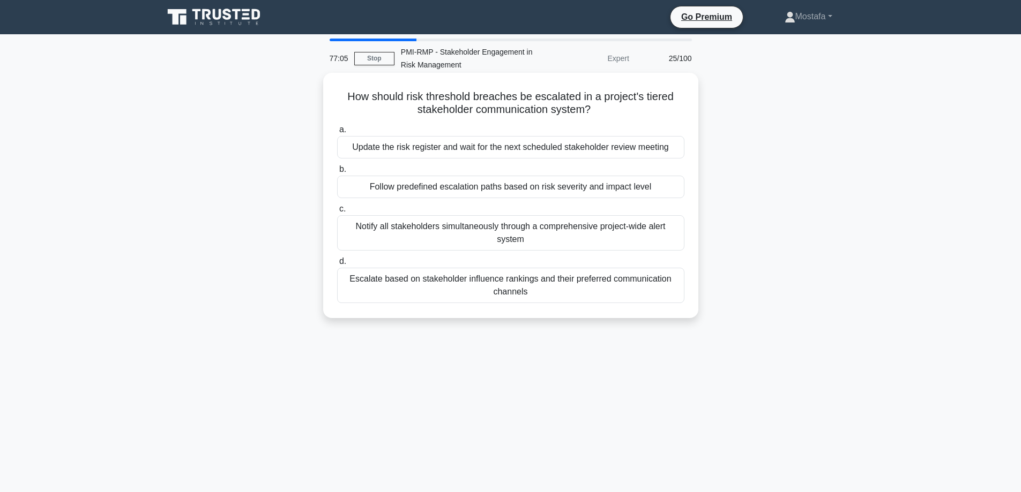
click at [675, 188] on div "Follow predefined escalation paths based on risk severity and impact level" at bounding box center [510, 187] width 347 height 23
click at [337, 173] on input "b. Follow predefined escalation paths based on risk severity and impact level" at bounding box center [337, 169] width 0 height 7
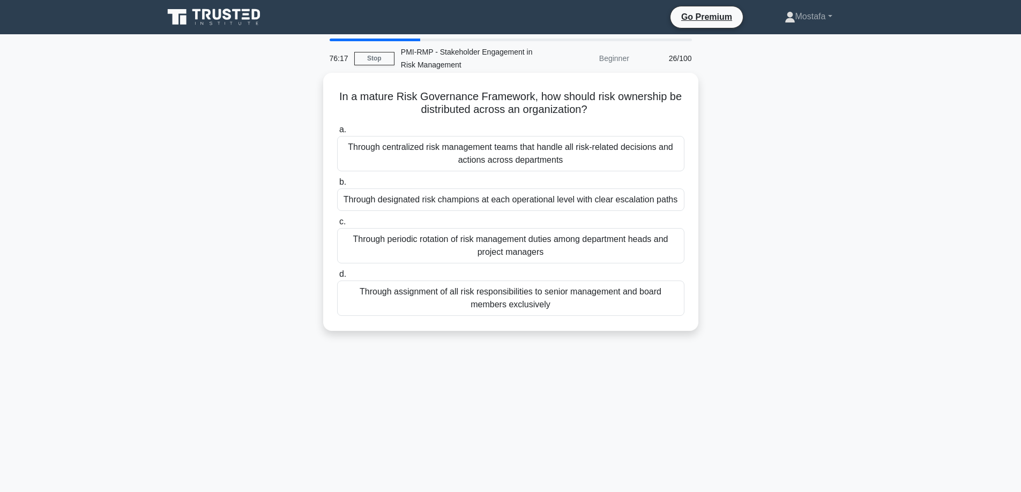
click at [677, 206] on div "Through designated risk champions at each operational level with clear escalati…" at bounding box center [510, 200] width 347 height 23
click at [337, 186] on input "b. Through designated risk champions at each operational level with clear escal…" at bounding box center [337, 182] width 0 height 7
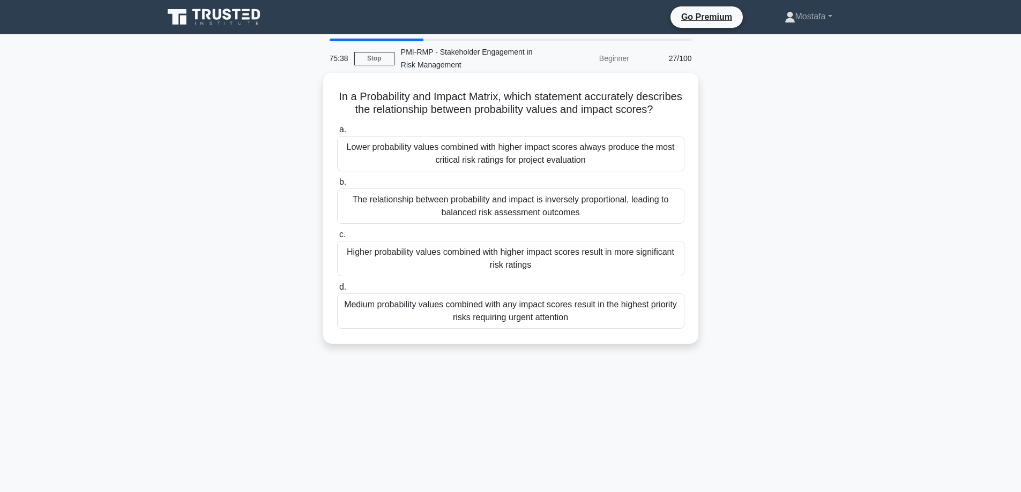
click at [666, 276] on div "Higher probability values combined with higher impact scores result in more sig…" at bounding box center [510, 258] width 347 height 35
click at [337, 238] on input "c. Higher probability values combined with higher impact scores result in more …" at bounding box center [337, 234] width 0 height 7
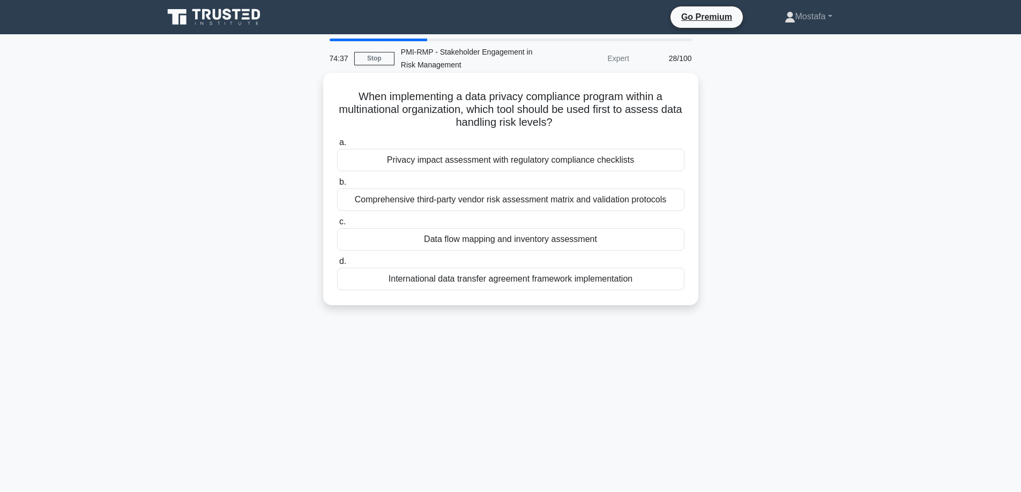
click at [675, 163] on div "Privacy impact assessment with regulatory compliance checklists" at bounding box center [510, 160] width 347 height 23
click at [337, 146] on input "a. Privacy impact assessment with regulatory compliance checklists" at bounding box center [337, 142] width 0 height 7
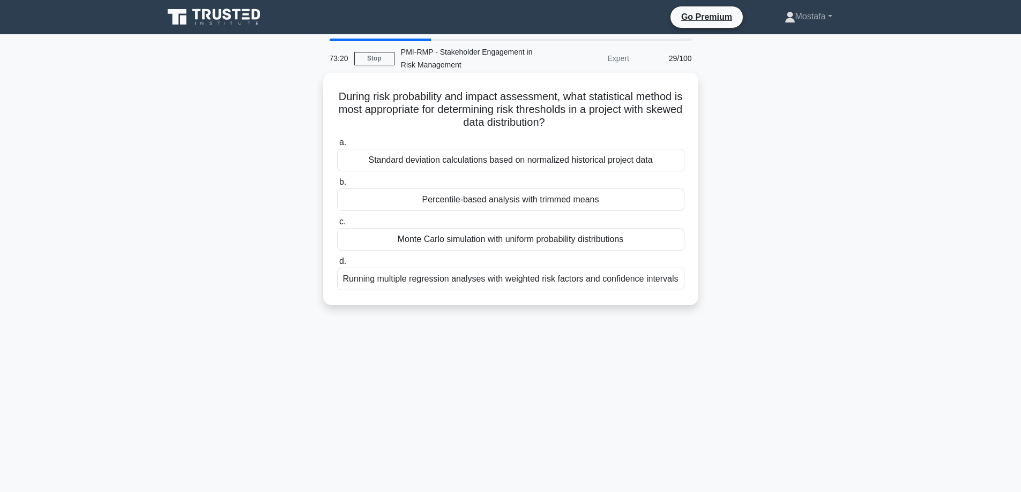
click at [672, 241] on div "Monte Carlo simulation with uniform probability distributions" at bounding box center [510, 239] width 347 height 23
click at [337, 226] on input "c. Monte Carlo simulation with uniform probability distributions" at bounding box center [337, 222] width 0 height 7
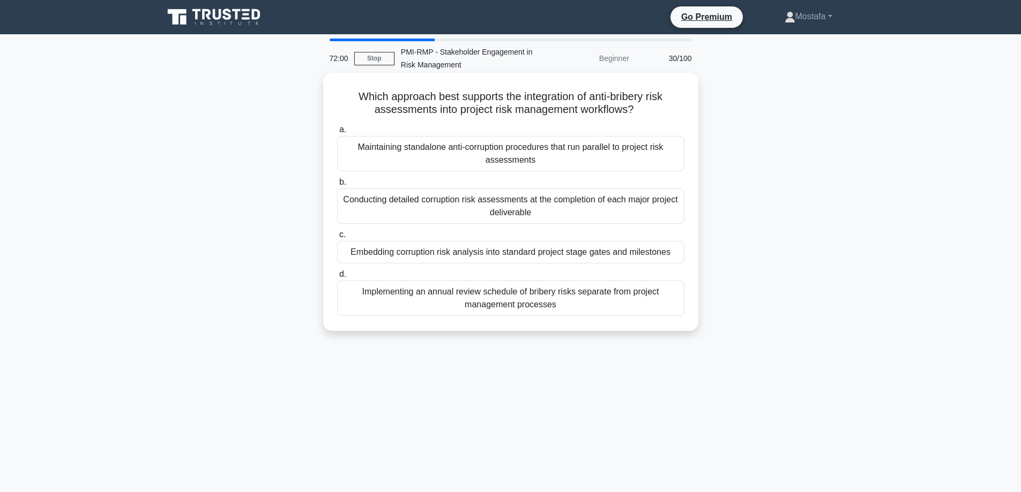
click at [677, 258] on div "Embedding corruption risk analysis into standard project stage gates and milest…" at bounding box center [510, 252] width 347 height 23
click at [337, 238] on input "c. Embedding corruption risk analysis into standard project stage gates and mil…" at bounding box center [337, 234] width 0 height 7
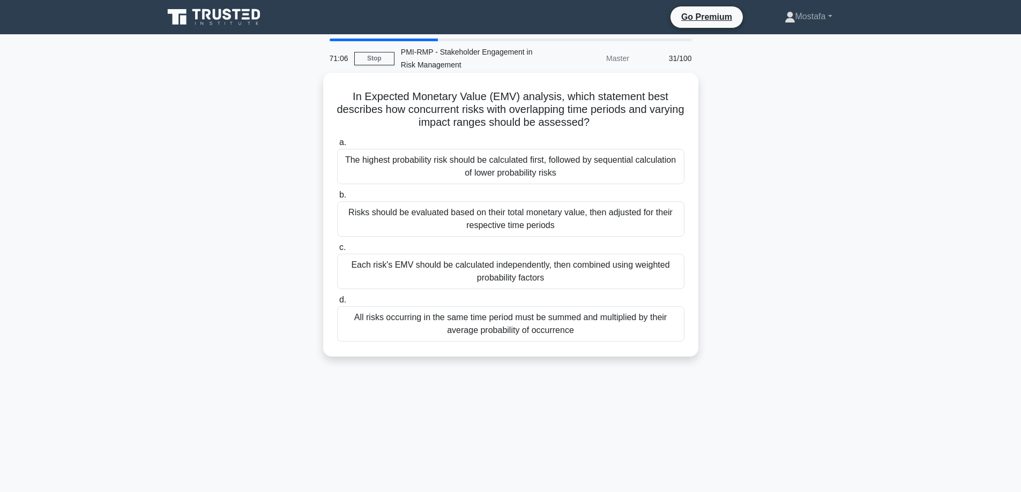
click at [673, 225] on div "Risks should be evaluated based on their total monetary value, then adjusted fo…" at bounding box center [510, 218] width 347 height 35
click at [337, 199] on input "b. Risks should be evaluated based on their total monetary value, then adjusted…" at bounding box center [337, 195] width 0 height 7
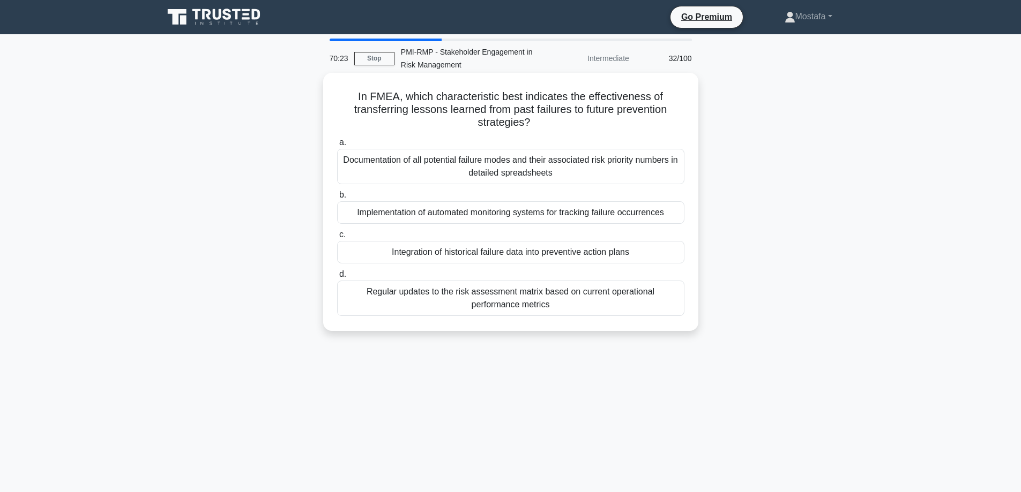
click at [677, 255] on div "Integration of historical failure data into preventive action plans" at bounding box center [510, 252] width 347 height 23
click at [337, 238] on input "c. Integration of historical failure data into preventive action plans" at bounding box center [337, 234] width 0 height 7
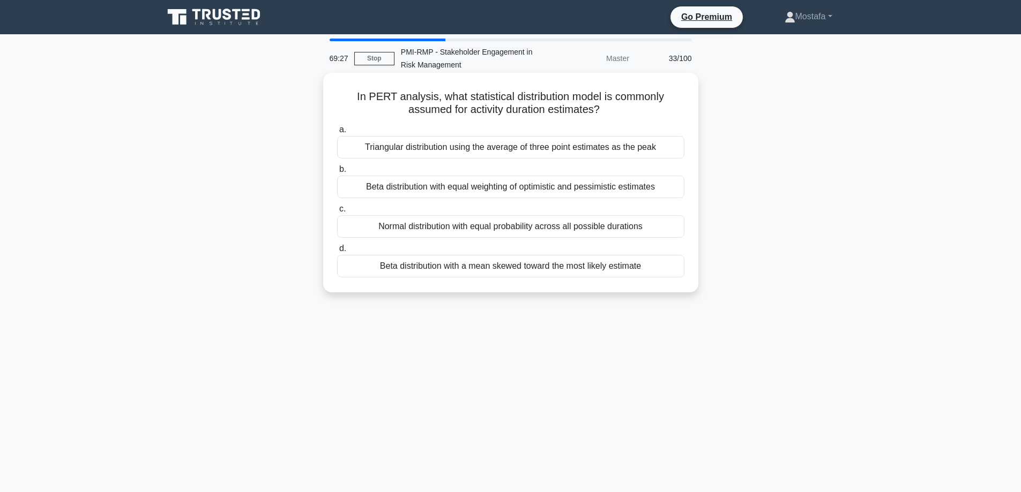
click at [666, 272] on div "Beta distribution with a mean skewed toward the most likely estimate" at bounding box center [510, 266] width 347 height 23
click at [337, 252] on input "d. Beta distribution with a mean skewed toward the most likely estimate" at bounding box center [337, 248] width 0 height 7
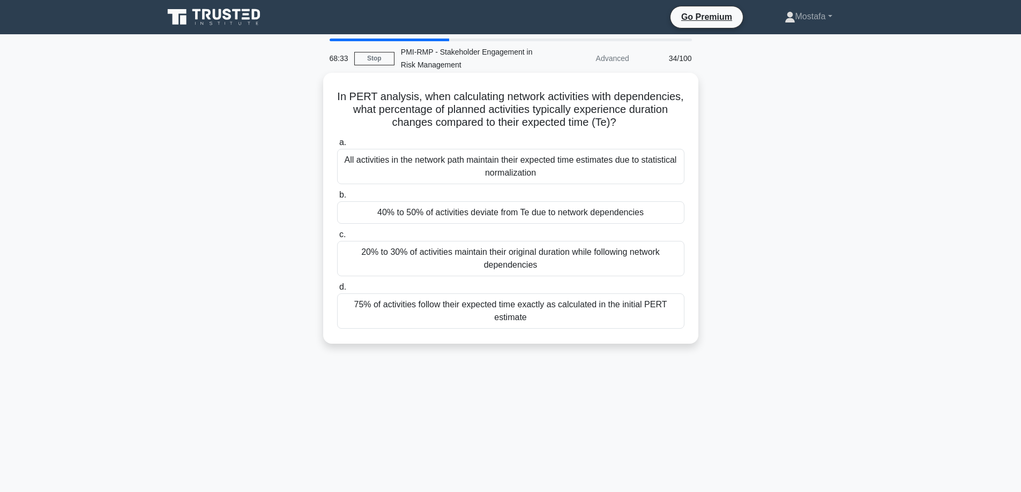
click at [666, 211] on div "40% to 50% of activities deviate from Te due to network dependencies" at bounding box center [510, 212] width 347 height 23
click at [337, 199] on input "b. 40% to 50% of activities deviate from Te due to network dependencies" at bounding box center [337, 195] width 0 height 7
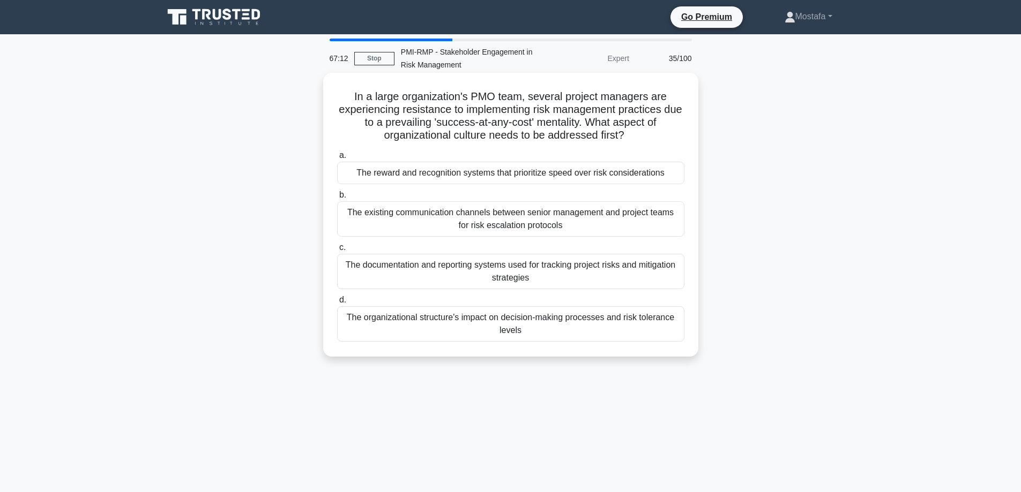
click at [676, 176] on div "The reward and recognition systems that prioritize speed over risk consideratio…" at bounding box center [510, 173] width 347 height 23
click at [337, 159] on input "a. The reward and recognition systems that prioritize speed over risk considera…" at bounding box center [337, 155] width 0 height 7
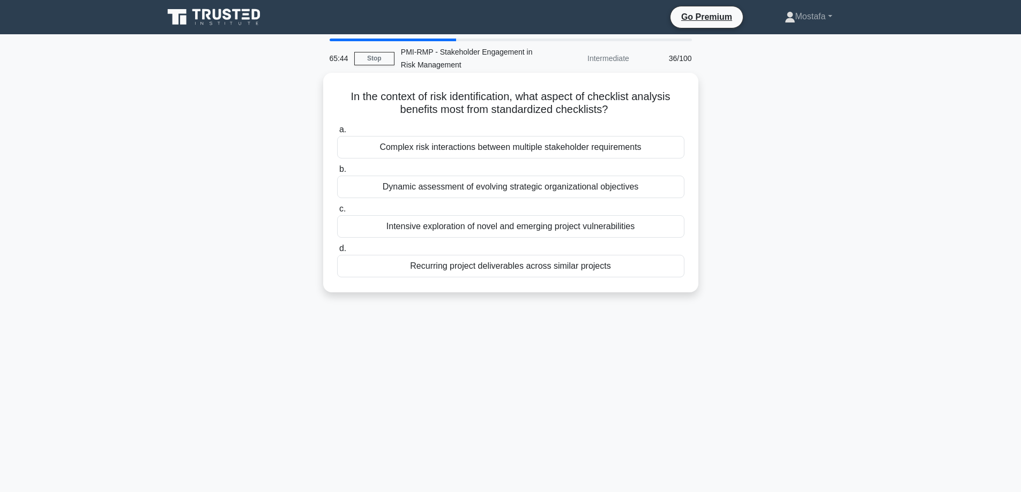
click at [659, 189] on div "Dynamic assessment of evolving strategic organizational objectives" at bounding box center [510, 187] width 347 height 23
click at [337, 173] on input "b. Dynamic assessment of evolving strategic organizational objectives" at bounding box center [337, 169] width 0 height 7
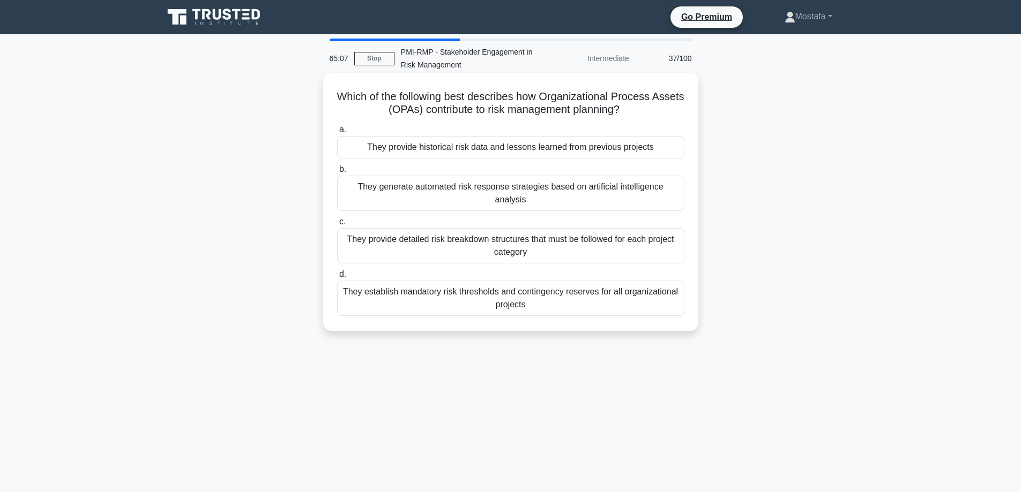
click at [668, 148] on div "They provide historical risk data and lessons learned from previous projects" at bounding box center [510, 147] width 347 height 23
click at [337, 133] on input "a. They provide historical risk data and lessons learned from previous projects" at bounding box center [337, 129] width 0 height 7
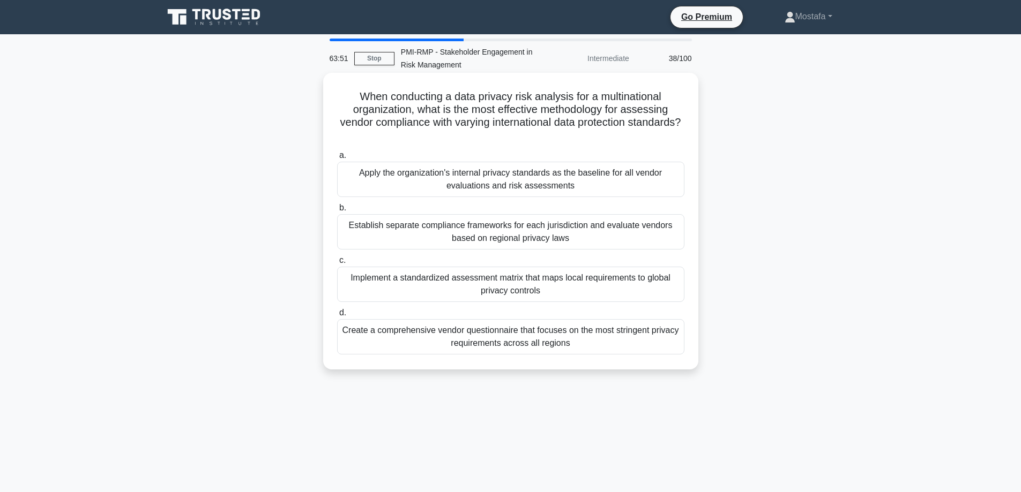
click at [676, 290] on div "Implement a standardized assessment matrix that maps local requirements to glob…" at bounding box center [510, 284] width 347 height 35
click at [337, 264] on input "c. Implement a standardized assessment matrix that maps local requirements to g…" at bounding box center [337, 260] width 0 height 7
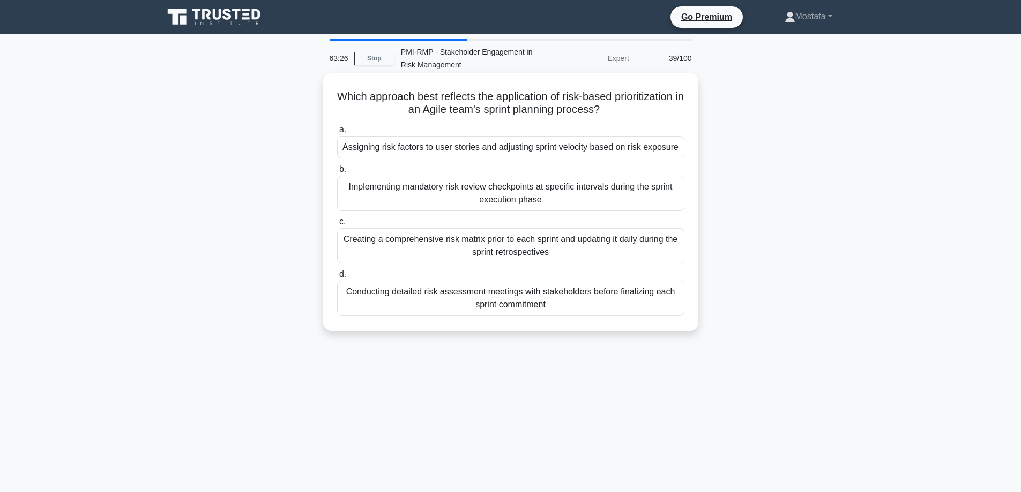
click at [672, 151] on div "Assigning risk factors to user stories and adjusting sprint velocity based on r…" at bounding box center [510, 147] width 347 height 23
click at [337, 133] on input "a. Assigning risk factors to user stories and adjusting sprint velocity based o…" at bounding box center [337, 129] width 0 height 7
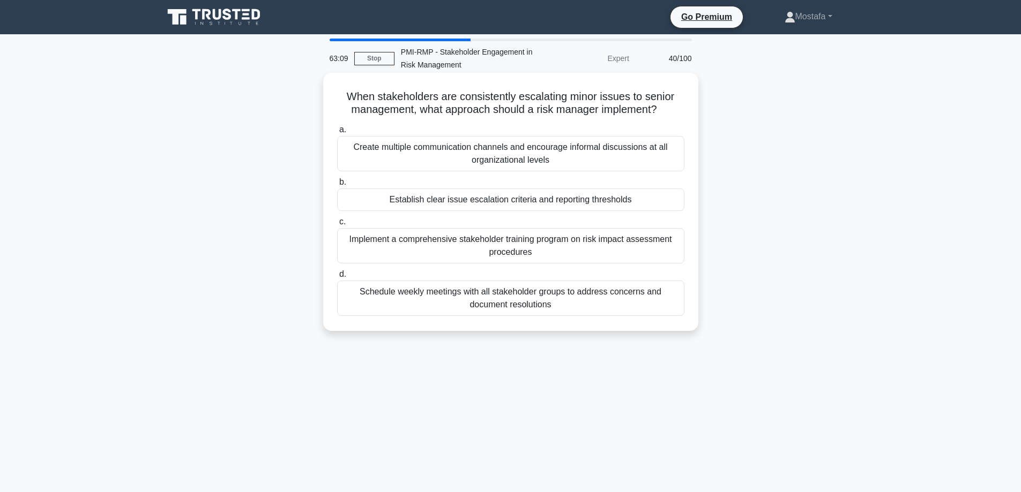
click at [672, 199] on div "Establish clear issue escalation criteria and reporting thresholds" at bounding box center [510, 200] width 347 height 23
click at [337, 186] on input "b. Establish clear issue escalation criteria and reporting thresholds" at bounding box center [337, 182] width 0 height 7
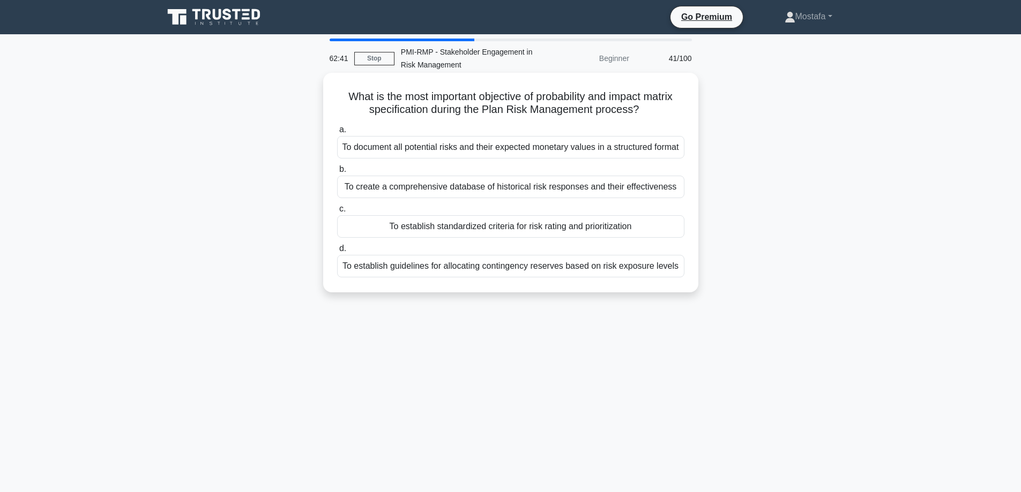
click at [674, 226] on div "To establish standardized criteria for risk rating and prioritization" at bounding box center [510, 226] width 347 height 23
click at [337, 213] on input "c. To establish standardized criteria for risk rating and prioritization" at bounding box center [337, 209] width 0 height 7
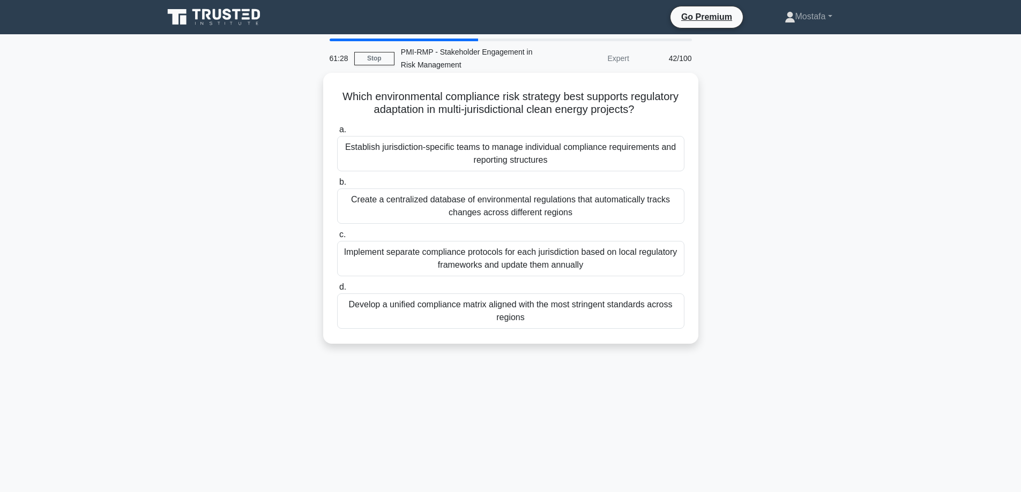
click at [672, 322] on div "Develop a unified compliance matrix aligned with the most stringent standards a…" at bounding box center [510, 311] width 347 height 35
click at [337, 291] on input "d. Develop a unified compliance matrix aligned with the most stringent standard…" at bounding box center [337, 287] width 0 height 7
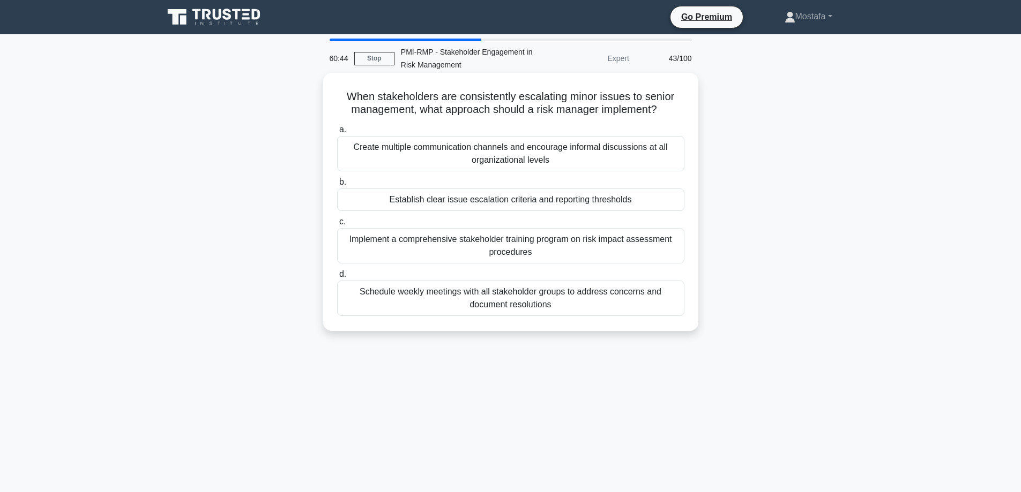
click at [661, 200] on div "Establish clear issue escalation criteria and reporting thresholds" at bounding box center [510, 200] width 347 height 23
click at [337, 186] on input "b. Establish clear issue escalation criteria and reporting thresholds" at bounding box center [337, 182] width 0 height 7
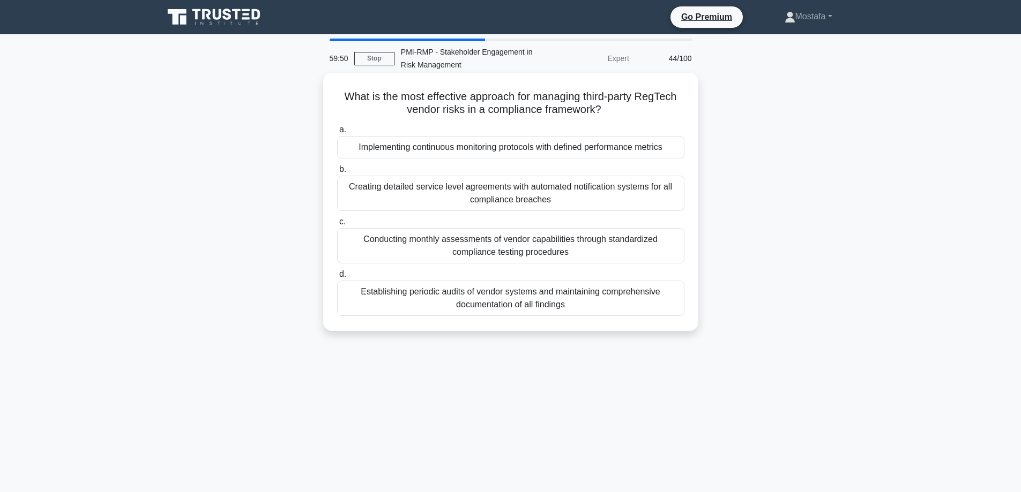
click at [679, 154] on div "Implementing continuous monitoring protocols with defined performance metrics" at bounding box center [510, 147] width 347 height 23
click at [337, 133] on input "a. Implementing continuous monitoring protocols with defined performance metrics" at bounding box center [337, 129] width 0 height 7
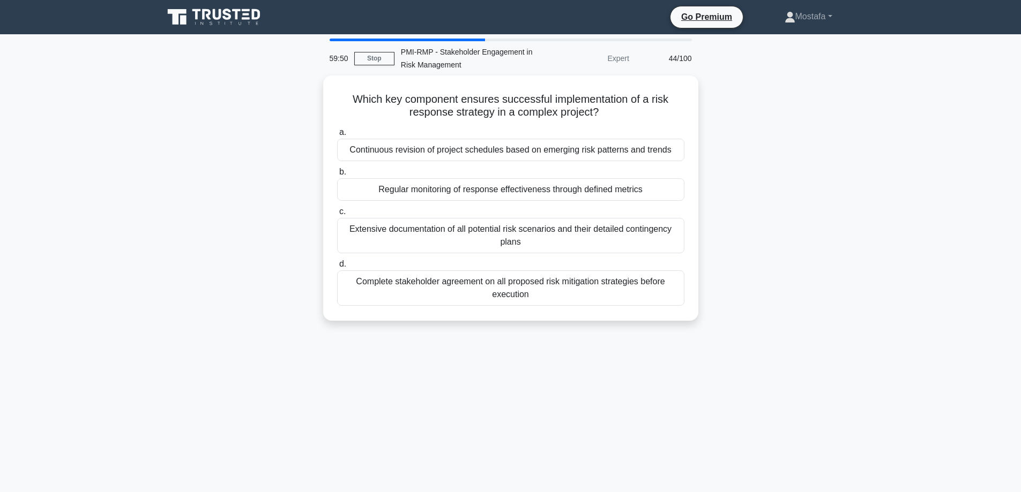
click at [679, 154] on div "Continuous revision of project schedules based on emerging risk patterns and tr…" at bounding box center [510, 150] width 347 height 23
click at [337, 136] on input "a. Continuous revision of project schedules based on emerging risk patterns and…" at bounding box center [337, 132] width 0 height 7
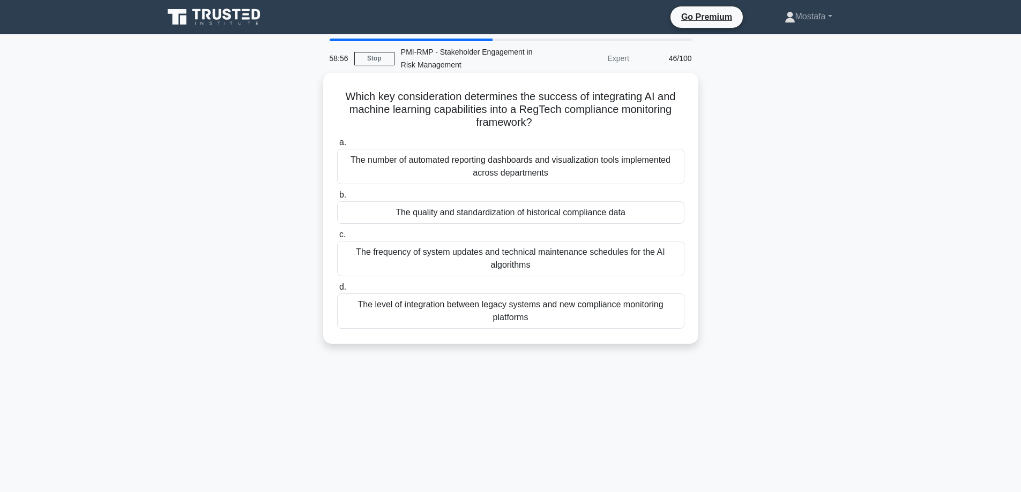
click at [664, 263] on div "The frequency of system updates and technical maintenance schedules for the AI …" at bounding box center [510, 258] width 347 height 35
click at [337, 238] on input "c. The frequency of system updates and technical maintenance schedules for the …" at bounding box center [337, 234] width 0 height 7
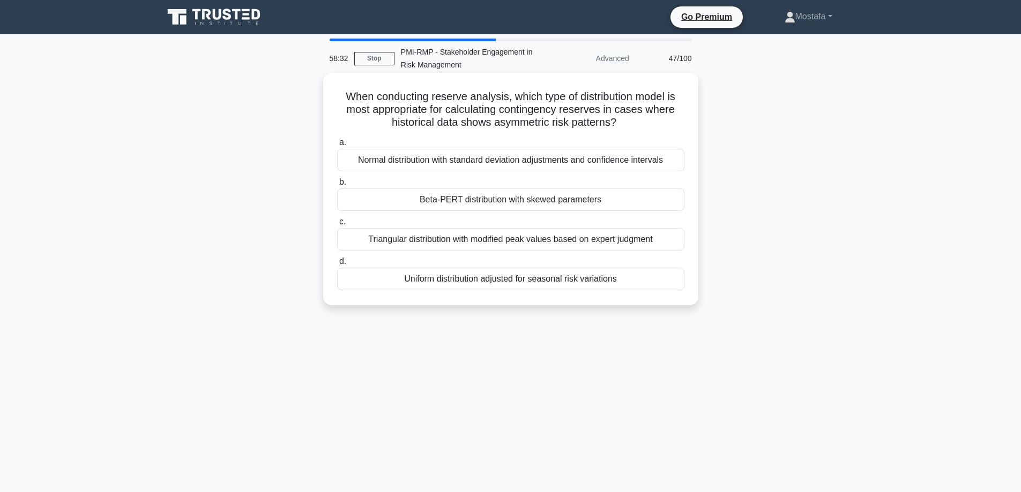
click at [675, 162] on div "Normal distribution with standard deviation adjustments and confidence intervals" at bounding box center [510, 160] width 347 height 23
click at [337, 146] on input "a. Normal distribution with standard deviation adjustments and confidence inter…" at bounding box center [337, 142] width 0 height 7
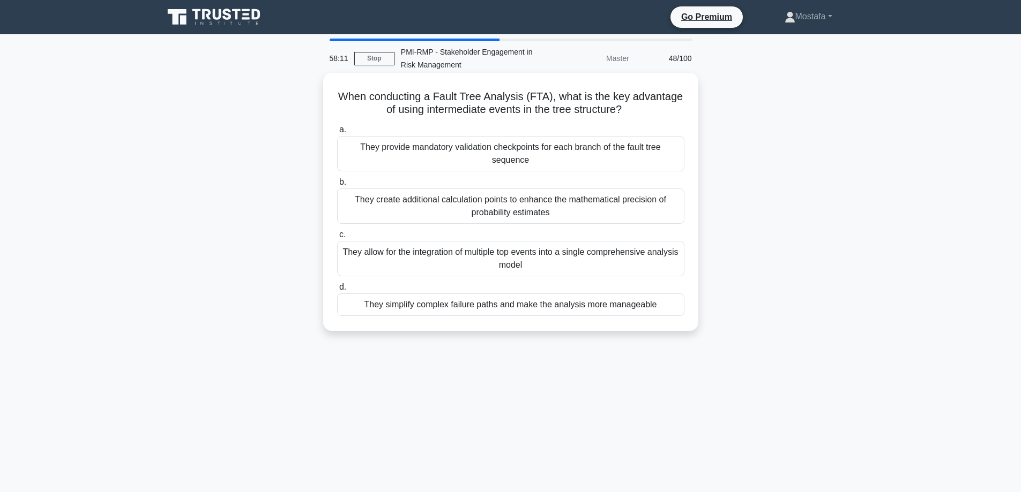
click at [674, 311] on div "They simplify complex failure paths and make the analysis more manageable" at bounding box center [510, 305] width 347 height 23
click at [337, 291] on input "d. They simplify complex failure paths and make the analysis more manageable" at bounding box center [337, 287] width 0 height 7
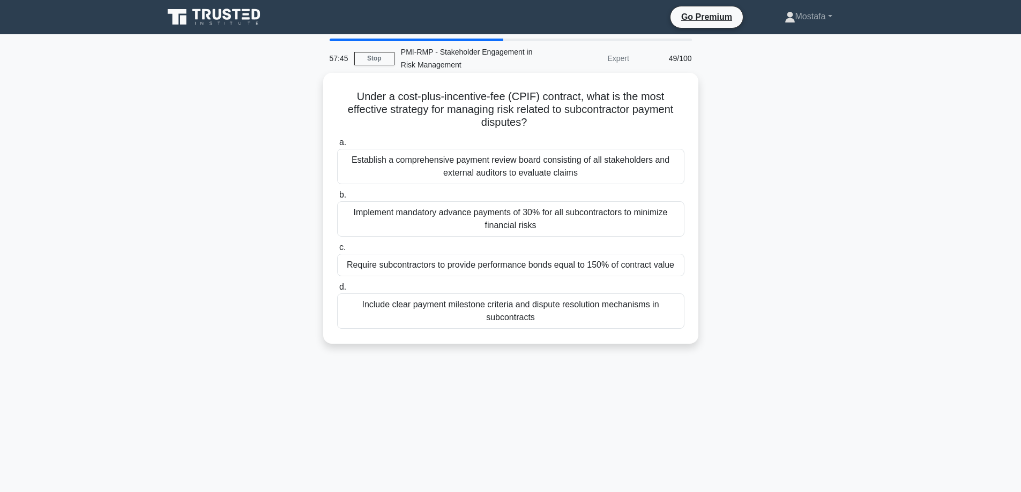
click at [645, 323] on div "Include clear payment milestone criteria and dispute resolution mechanisms in s…" at bounding box center [510, 311] width 347 height 35
click at [337, 291] on input "d. Include clear payment milestone criteria and dispute resolution mechanisms i…" at bounding box center [337, 287] width 0 height 7
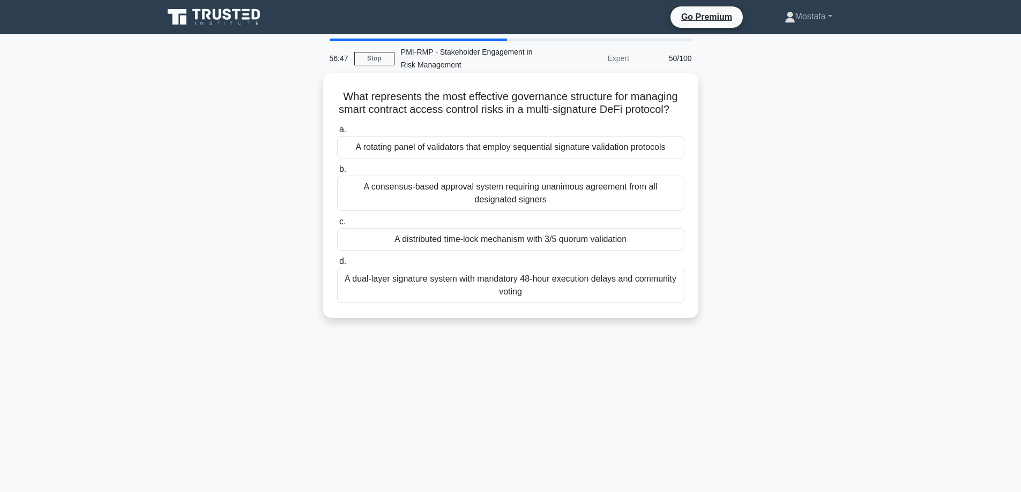
click at [658, 251] on div "A distributed time-lock mechanism with 3/5 quorum validation" at bounding box center [510, 239] width 347 height 23
click at [337, 226] on input "c. A distributed time-lock mechanism with 3/5 quorum validation" at bounding box center [337, 222] width 0 height 7
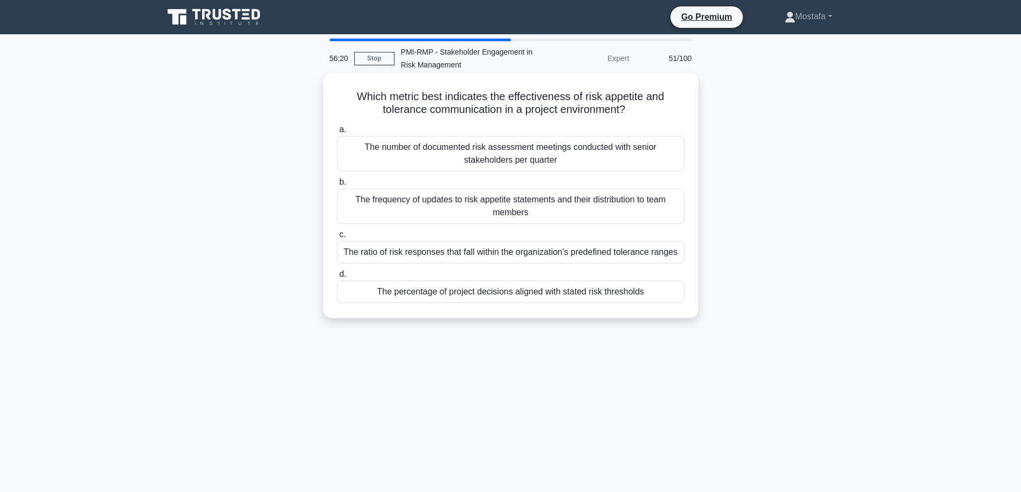
click at [677, 257] on div "The ratio of risk responses that fall within the organization's predefined tole…" at bounding box center [510, 252] width 347 height 23
click at [337, 238] on input "c. The ratio of risk responses that fall within the organization's predefined t…" at bounding box center [337, 234] width 0 height 7
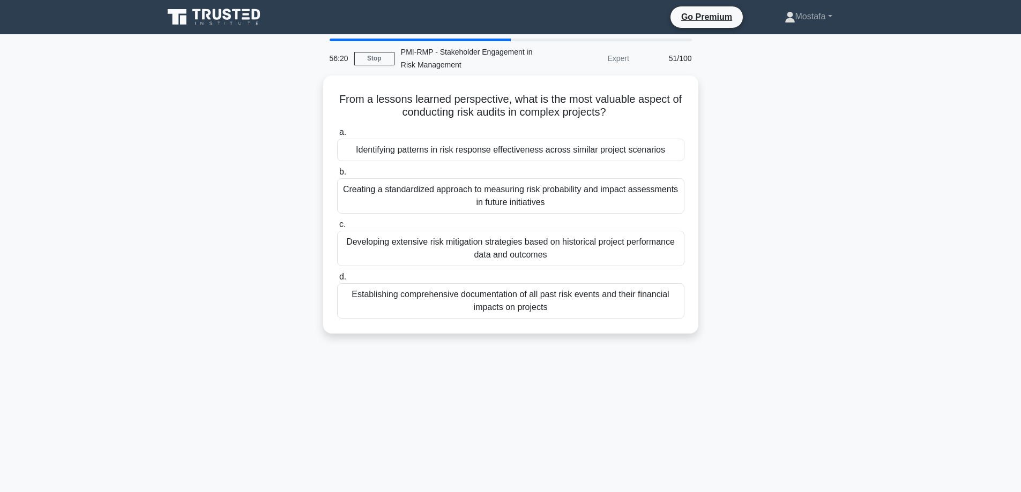
click at [677, 257] on div "Developing extensive risk mitigation strategies based on historical project per…" at bounding box center [510, 248] width 347 height 35
click at [337, 228] on input "c. Developing extensive risk mitigation strategies based on historical project …" at bounding box center [337, 224] width 0 height 7
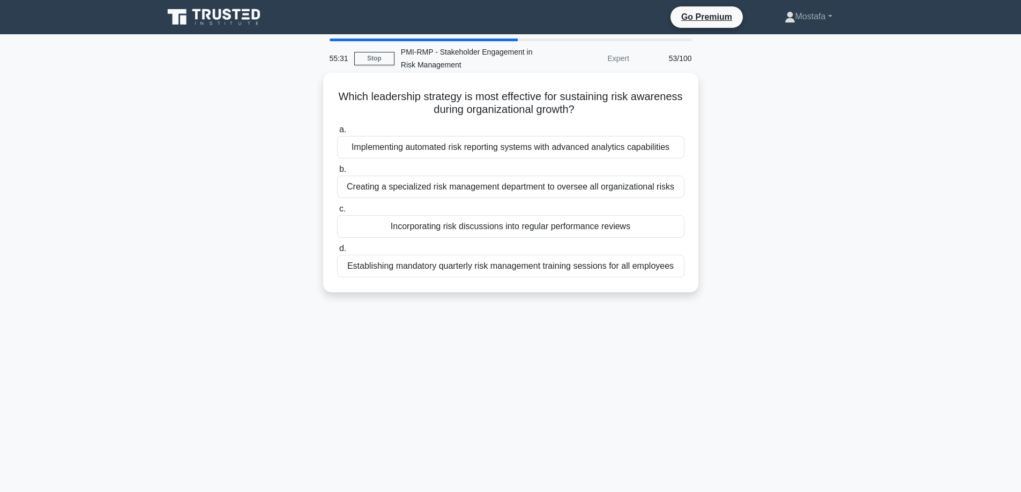
click at [661, 226] on div "Incorporating risk discussions into regular performance reviews" at bounding box center [510, 226] width 347 height 23
click at [337, 213] on input "c. Incorporating risk discussions into regular performance reviews" at bounding box center [337, 209] width 0 height 7
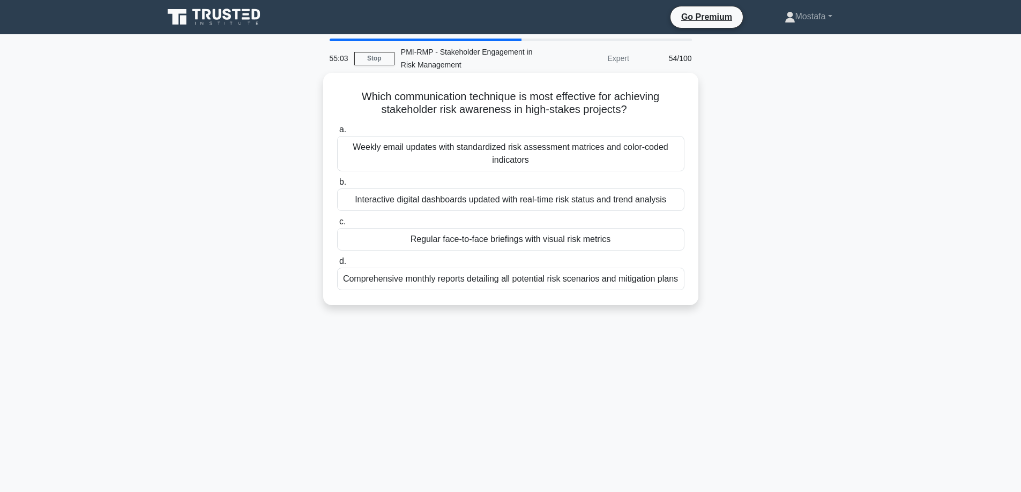
click at [676, 203] on div "Interactive digital dashboards updated with real-time risk status and trend ana…" at bounding box center [510, 200] width 347 height 23
click at [337, 186] on input "b. Interactive digital dashboards updated with real-time risk status and trend …" at bounding box center [337, 182] width 0 height 7
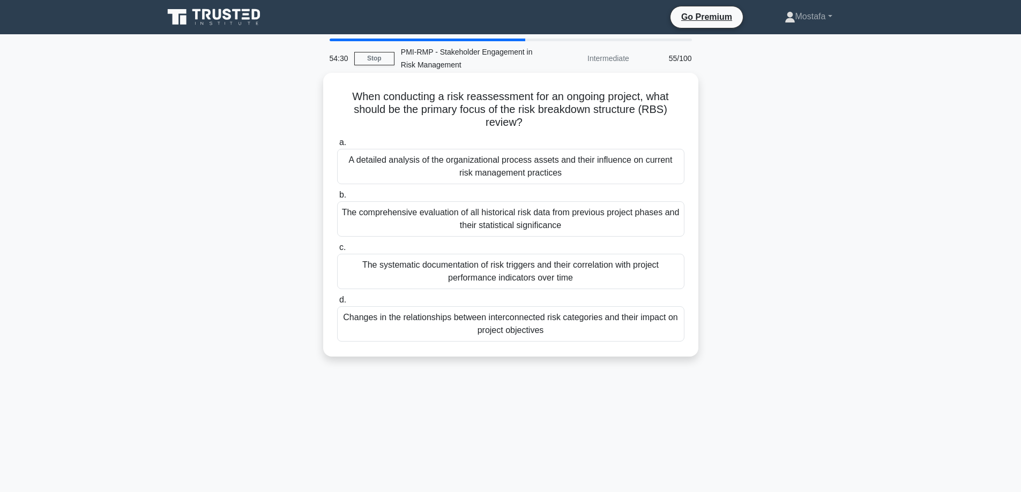
click at [671, 274] on div "The systematic documentation of risk triggers and their correlation with projec…" at bounding box center [510, 271] width 347 height 35
click at [337, 251] on input "c. The systematic documentation of risk triggers and their correlation with pro…" at bounding box center [337, 247] width 0 height 7
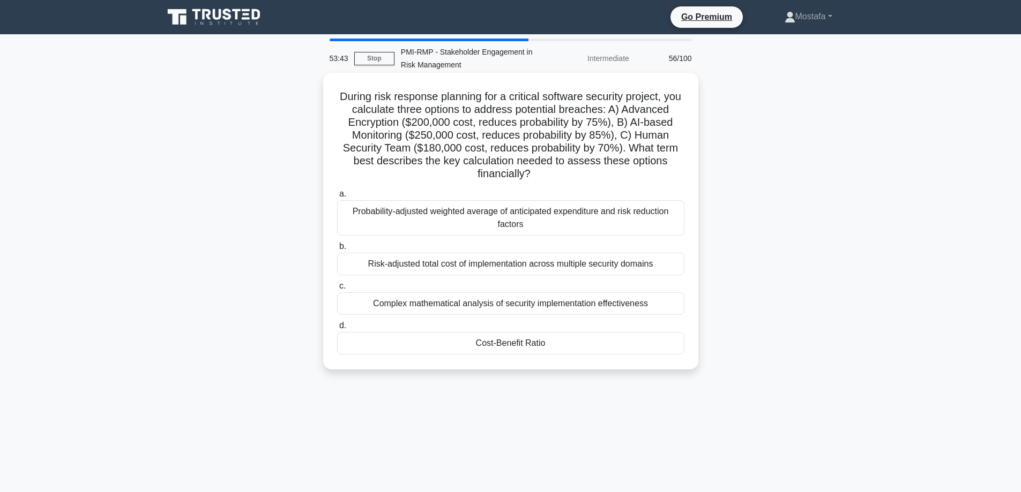
click at [660, 345] on div "Cost-Benefit Ratio" at bounding box center [510, 343] width 347 height 23
click at [337, 330] on input "d. Cost-Benefit Ratio" at bounding box center [337, 326] width 0 height 7
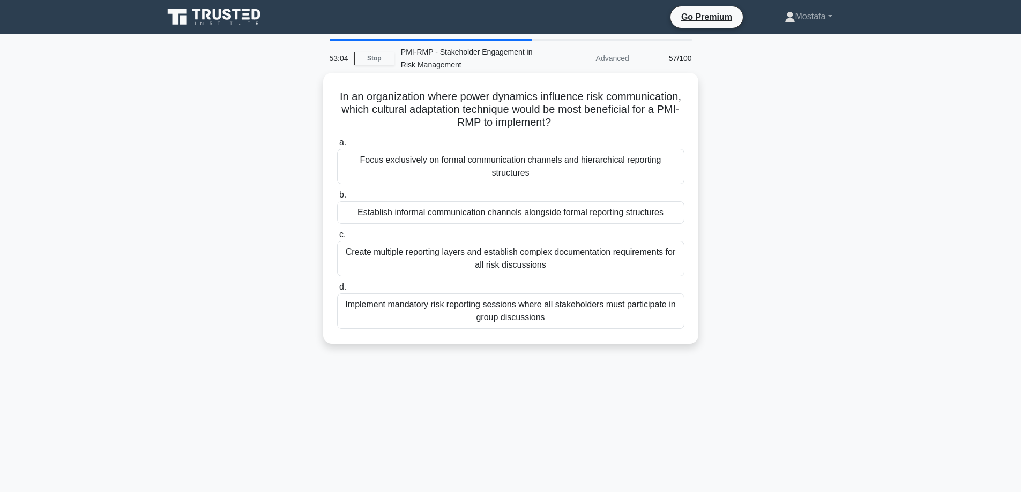
click at [680, 216] on div "Establish informal communication channels alongside formal reporting structures" at bounding box center [510, 212] width 347 height 23
click at [337, 199] on input "b. Establish informal communication channels alongside formal reporting structu…" at bounding box center [337, 195] width 0 height 7
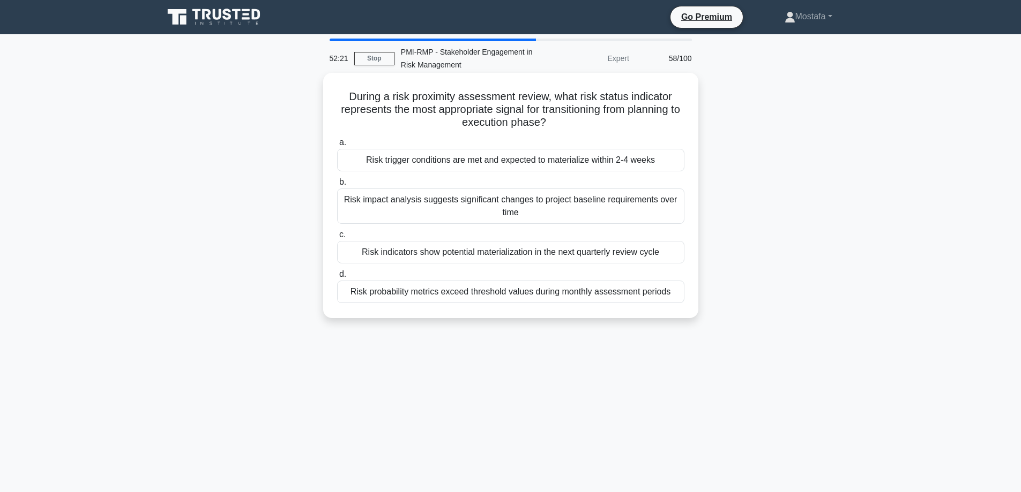
click at [669, 162] on div "Risk trigger conditions are met and expected to materialize within 2-4 weeks" at bounding box center [510, 160] width 347 height 23
click at [337, 146] on input "a. Risk trigger conditions are met and expected to materialize within 2-4 weeks" at bounding box center [337, 142] width 0 height 7
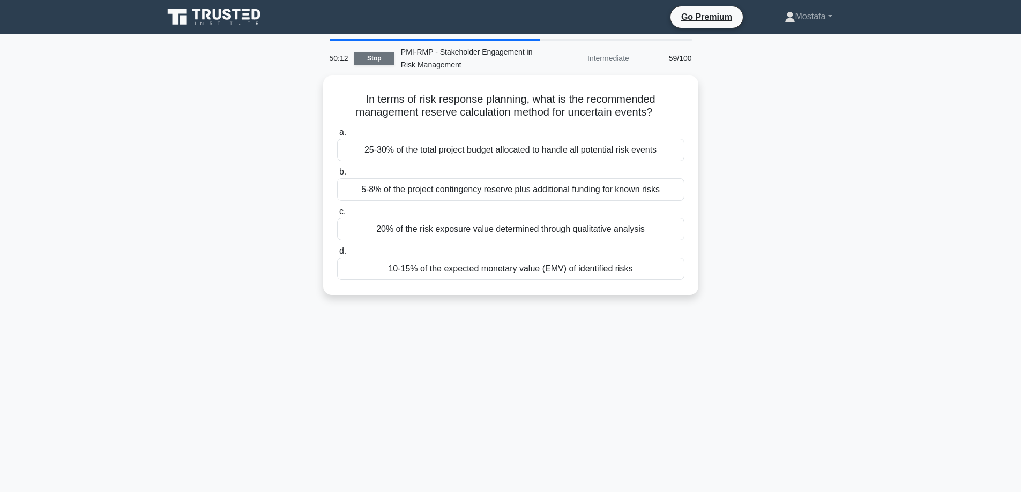
click at [373, 55] on link "Stop" at bounding box center [374, 58] width 40 height 13
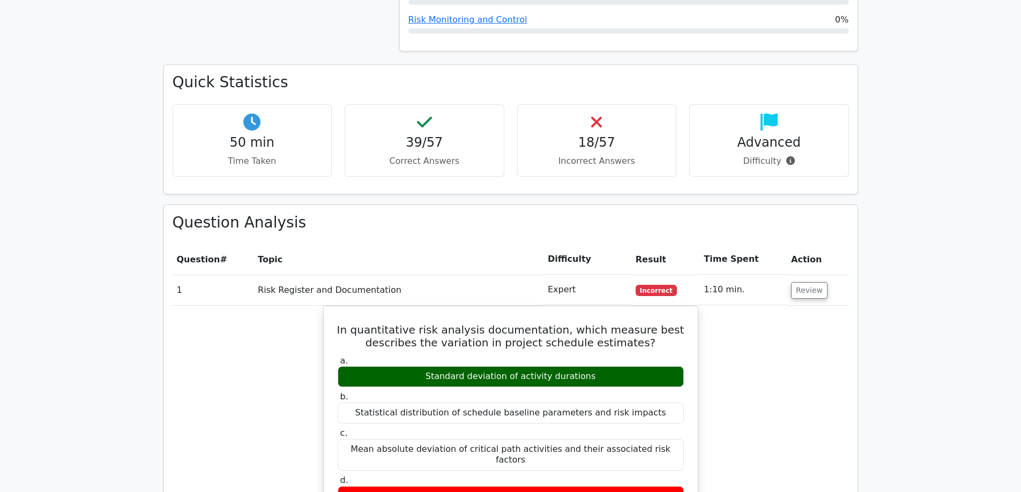
scroll to position [1340, 0]
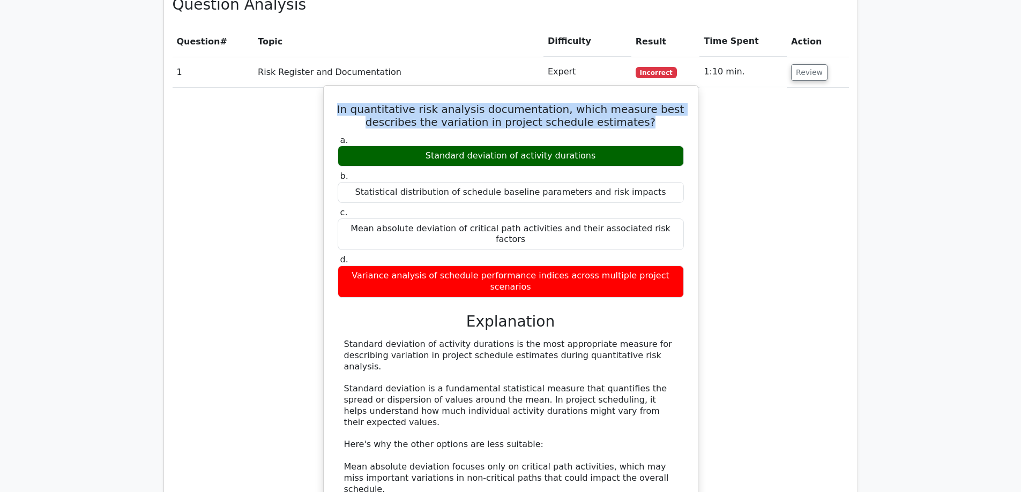
drag, startPoint x: 642, startPoint y: 87, endPoint x: 334, endPoint y: 76, distance: 308.3
click at [334, 90] on div "In quantitative risk analysis documentation, which measure best describes the v…" at bounding box center [510, 351] width 365 height 523
copy h5 "In quantitative risk analysis documentation, which measure best describes the v…"
drag, startPoint x: 594, startPoint y: 117, endPoint x: 413, endPoint y: 122, distance: 181.2
click at [413, 146] on div "Standard deviation of activity durations" at bounding box center [511, 156] width 346 height 21
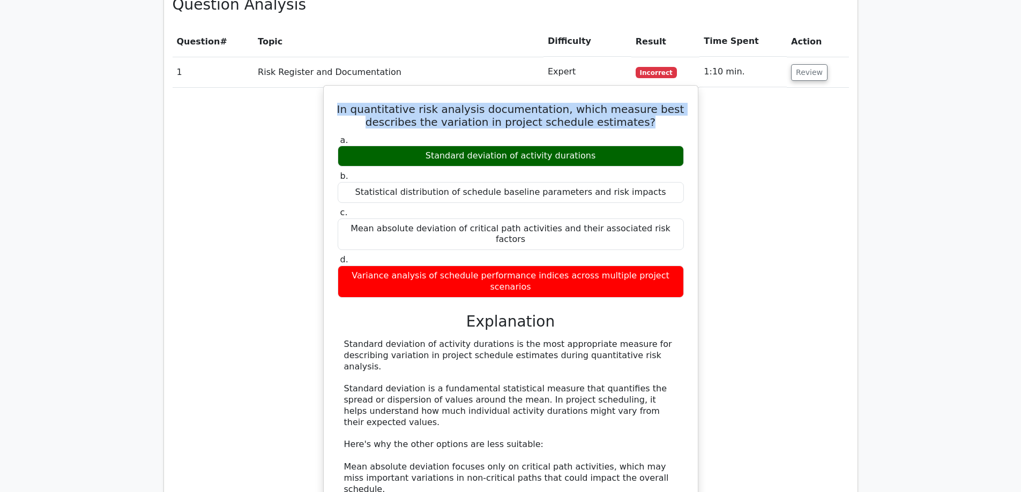
copy div "Standard deviation of activity durations"
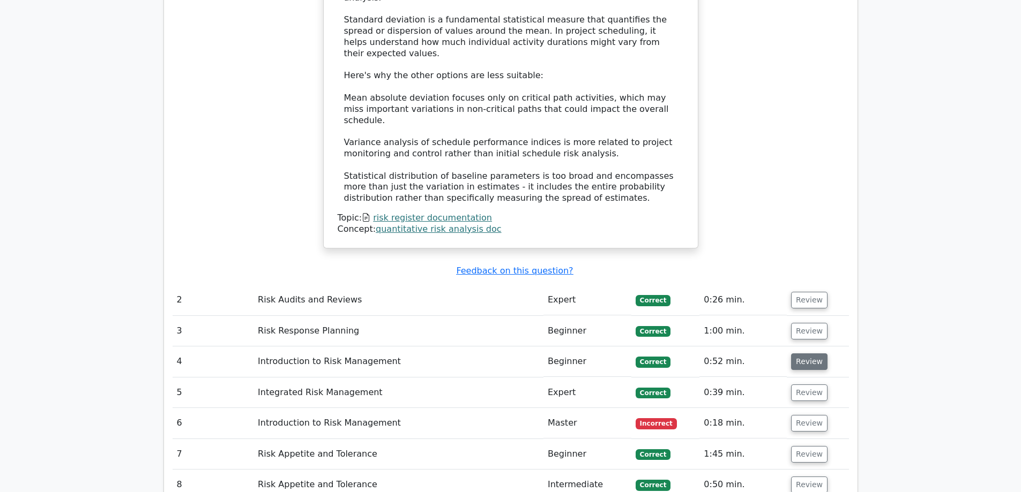
scroll to position [1715, 0]
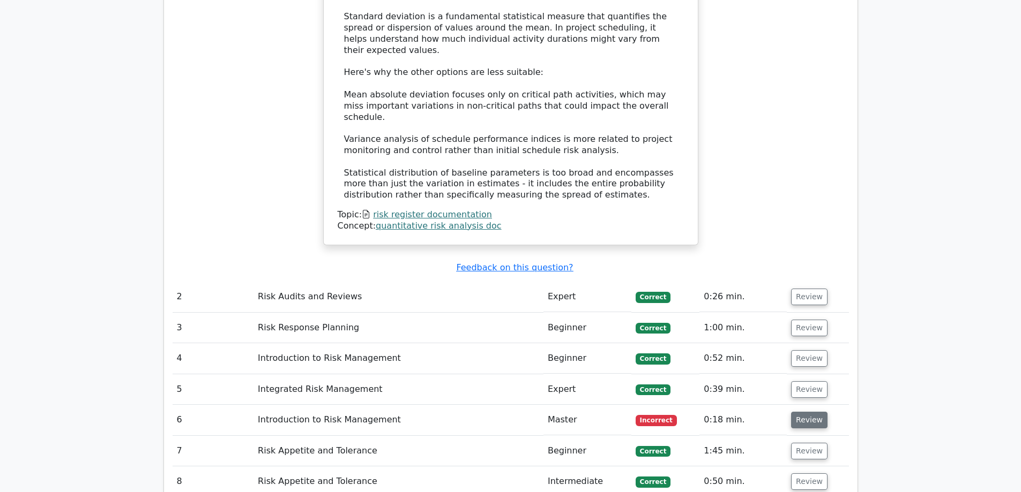
click at [807, 412] on button "Review" at bounding box center [809, 420] width 36 height 17
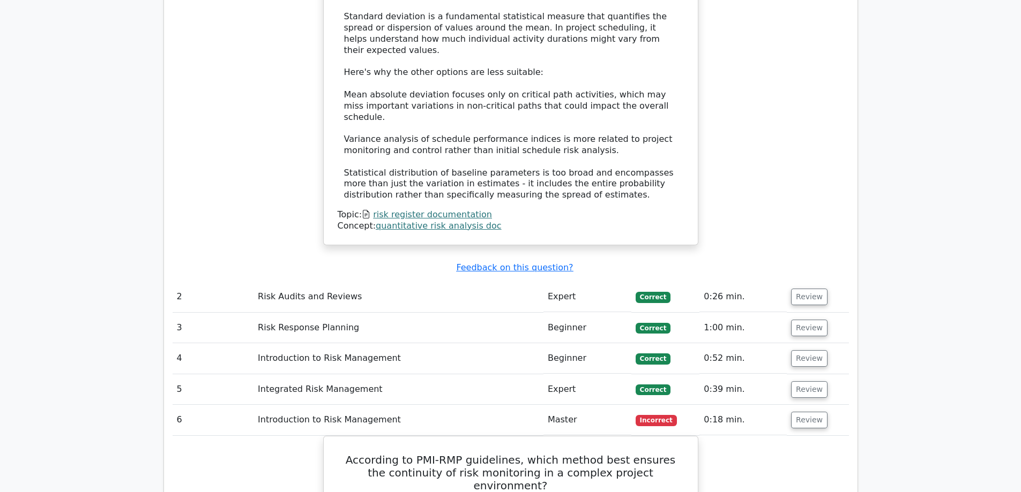
scroll to position [1929, 0]
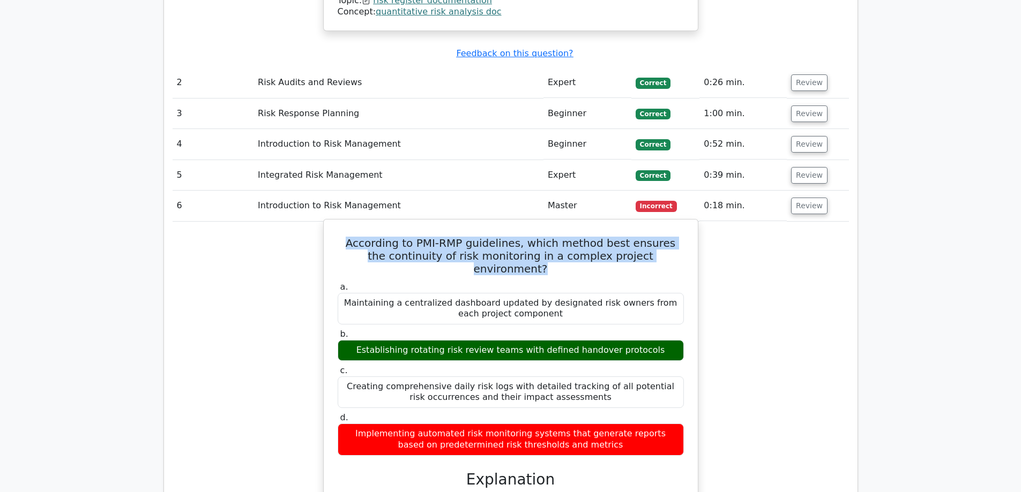
drag, startPoint x: 668, startPoint y: 162, endPoint x: 350, endPoint y: 148, distance: 318.6
click at [350, 237] on h5 "According to PMI-RMP guidelines, which method best ensures the continuity of ri…" at bounding box center [511, 256] width 348 height 39
copy h5 "According to PMI-RMP guidelines, which method best ensures the continuity of ri…"
drag, startPoint x: 651, startPoint y: 245, endPoint x: 365, endPoint y: 248, distance: 285.6
click at [365, 340] on div "Establishing rotating risk review teams with defined handover protocols" at bounding box center [511, 350] width 346 height 21
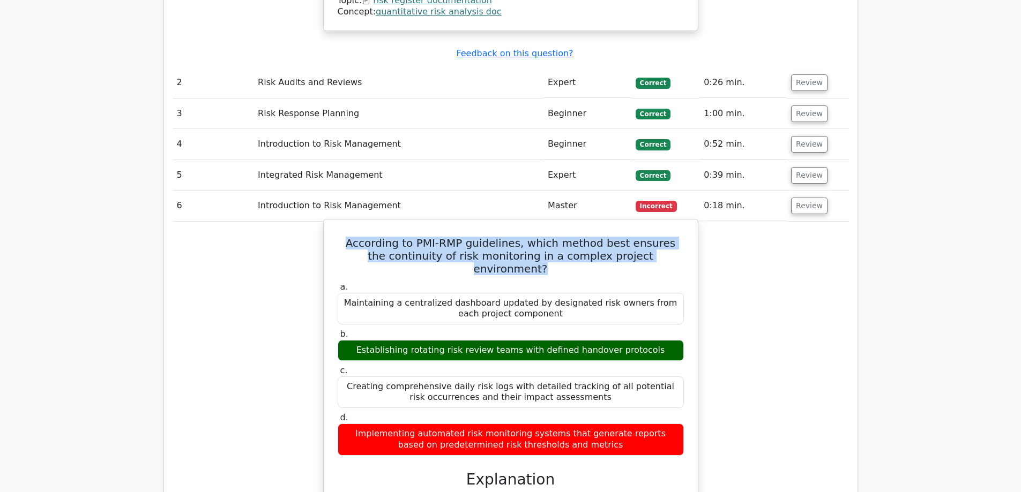
copy div "Establishing rotating risk review teams with defined handover protocols"
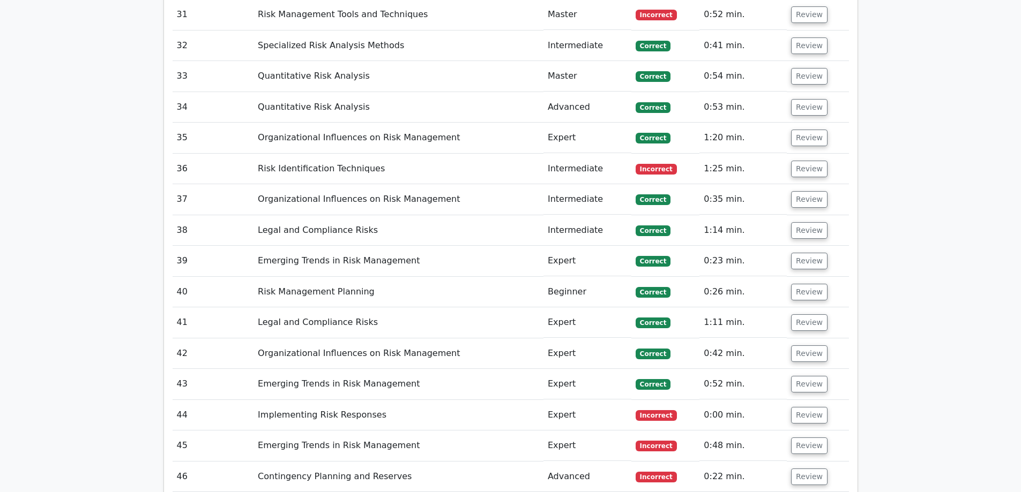
scroll to position [3483, 0]
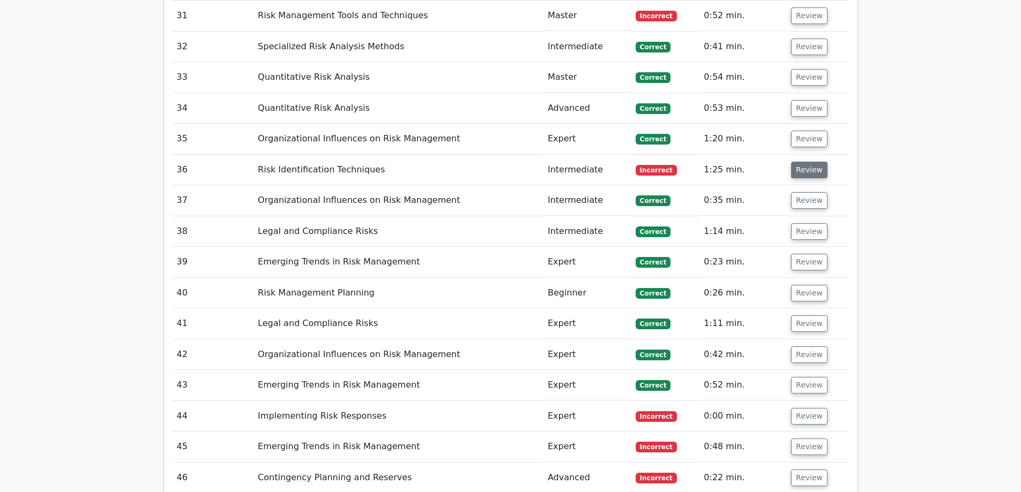
click at [806, 162] on button "Review" at bounding box center [809, 170] width 36 height 17
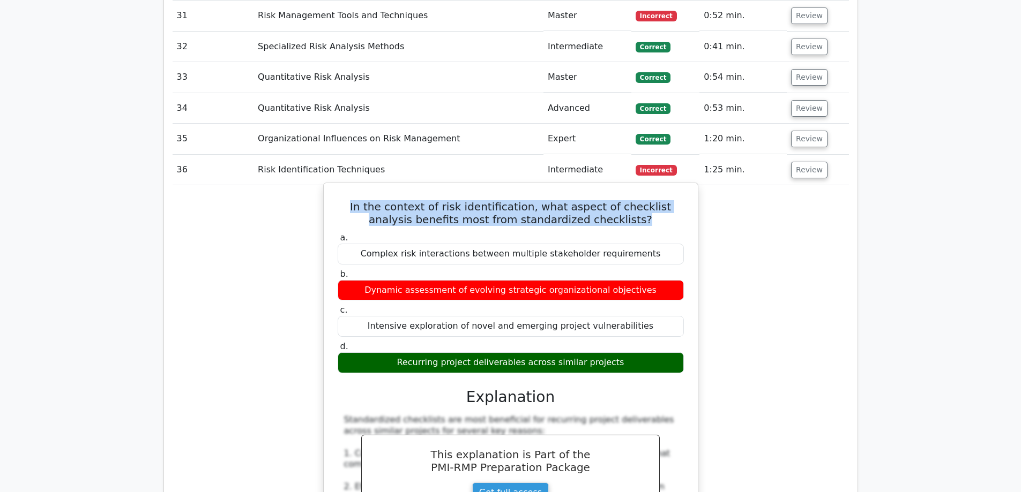
drag, startPoint x: 629, startPoint y: 103, endPoint x: 337, endPoint y: 84, distance: 292.6
click at [337, 200] on h5 "In the context of risk identification, what aspect of checklist analysis benefi…" at bounding box center [511, 213] width 348 height 26
copy h5 "In the context of risk identification, what aspect of checklist analysis benefi…"
drag, startPoint x: 619, startPoint y: 243, endPoint x: 406, endPoint y: 246, distance: 213.3
click at [406, 353] on div "Recurring project deliverables across similar projects" at bounding box center [511, 363] width 346 height 21
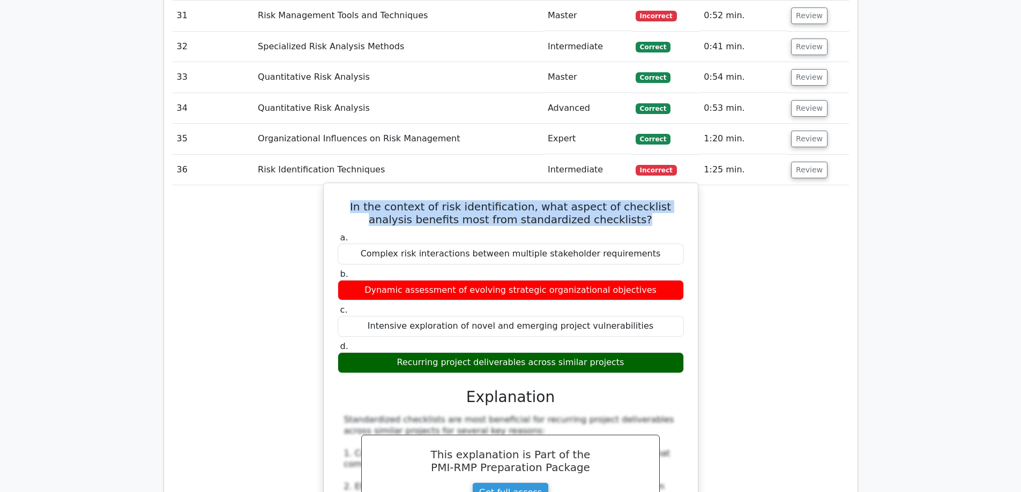
copy div "Recurring project deliverables across similar projects"
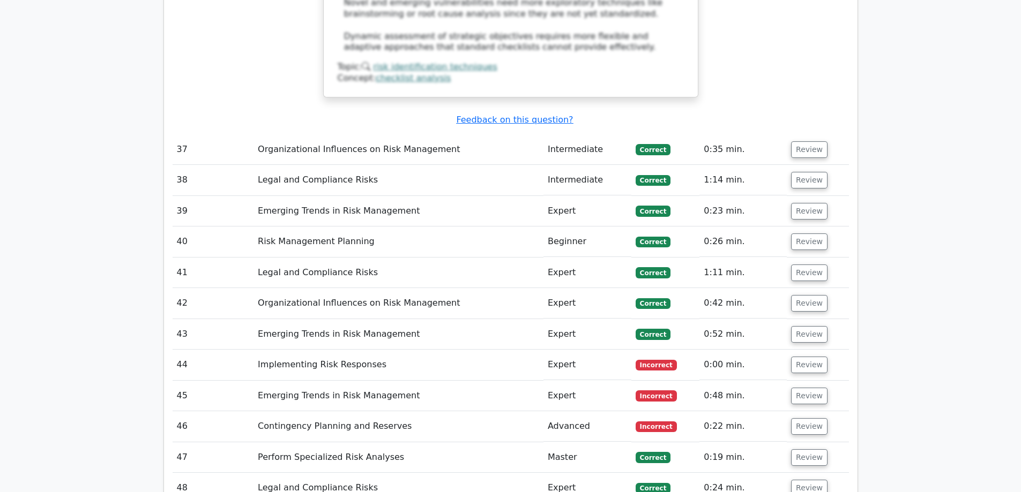
scroll to position [4394, 0]
